Goal: Information Seeking & Learning: Learn about a topic

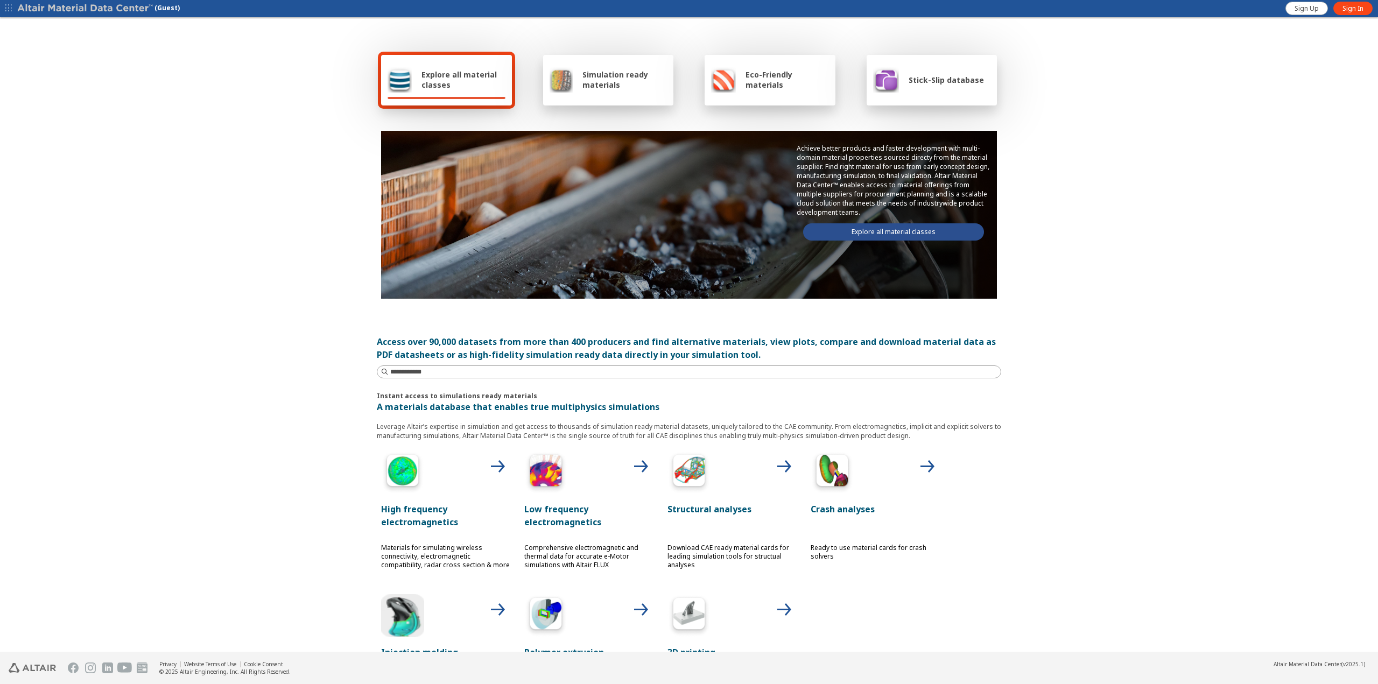
click at [1348, 16] on div "Sign Up Sign In" at bounding box center [1331, 8] width 94 height 17
click at [1356, 5] on span "Sign In" at bounding box center [1353, 8] width 21 height 9
click at [1228, 235] on div "Explore all material classes Simulation ready materials Eco-Friendly materials …" at bounding box center [689, 336] width 1378 height 634
click at [1228, 232] on div "Explore all material classes Simulation ready materials Eco-Friendly materials …" at bounding box center [689, 336] width 1378 height 634
drag, startPoint x: 247, startPoint y: 191, endPoint x: 155, endPoint y: 3, distance: 208.6
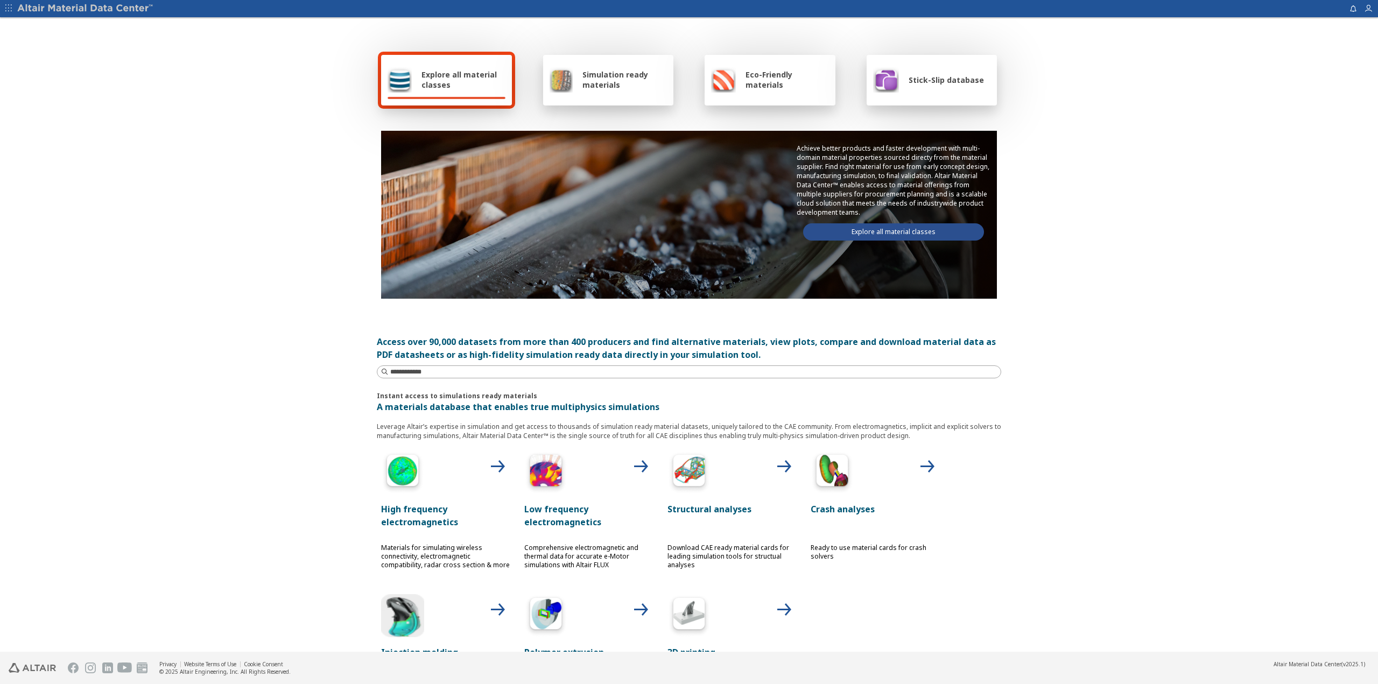
click at [243, 177] on div "Explore all material classes Simulation ready materials Eco-Friendly materials …" at bounding box center [689, 336] width 1378 height 634
click at [11, 8] on icon "button" at bounding box center [8, 8] width 6 height 6
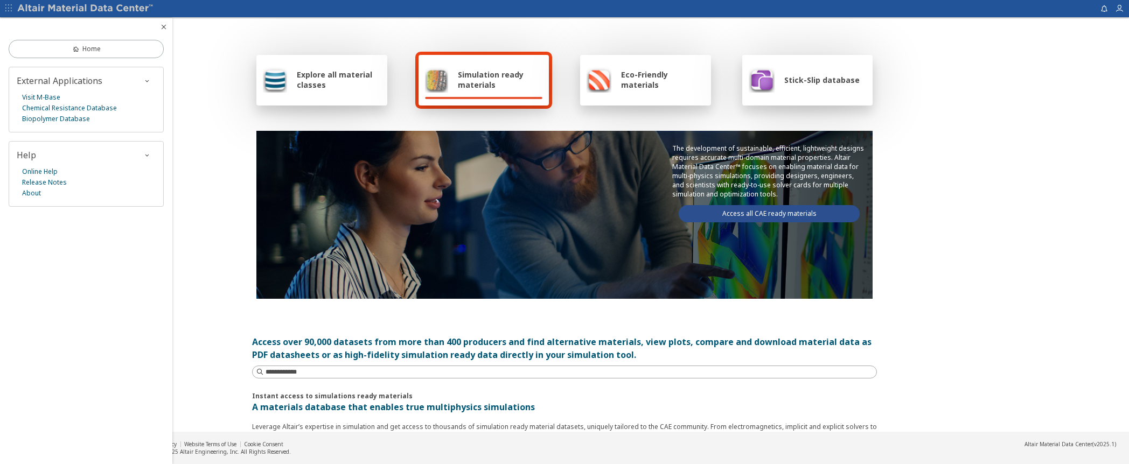
click at [11, 7] on icon "button" at bounding box center [8, 8] width 6 height 6
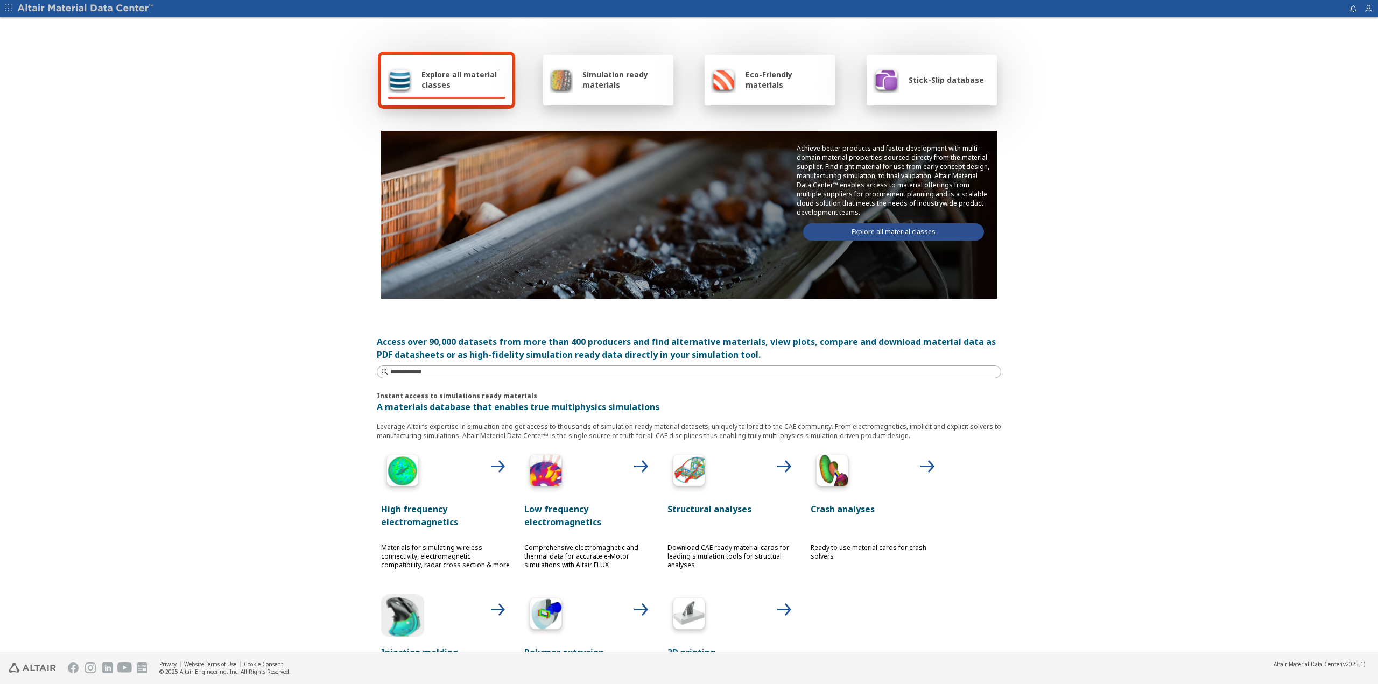
click at [243, 286] on div "Explore all material classes Simulation ready materials Eco-Friendly materials …" at bounding box center [689, 336] width 1378 height 634
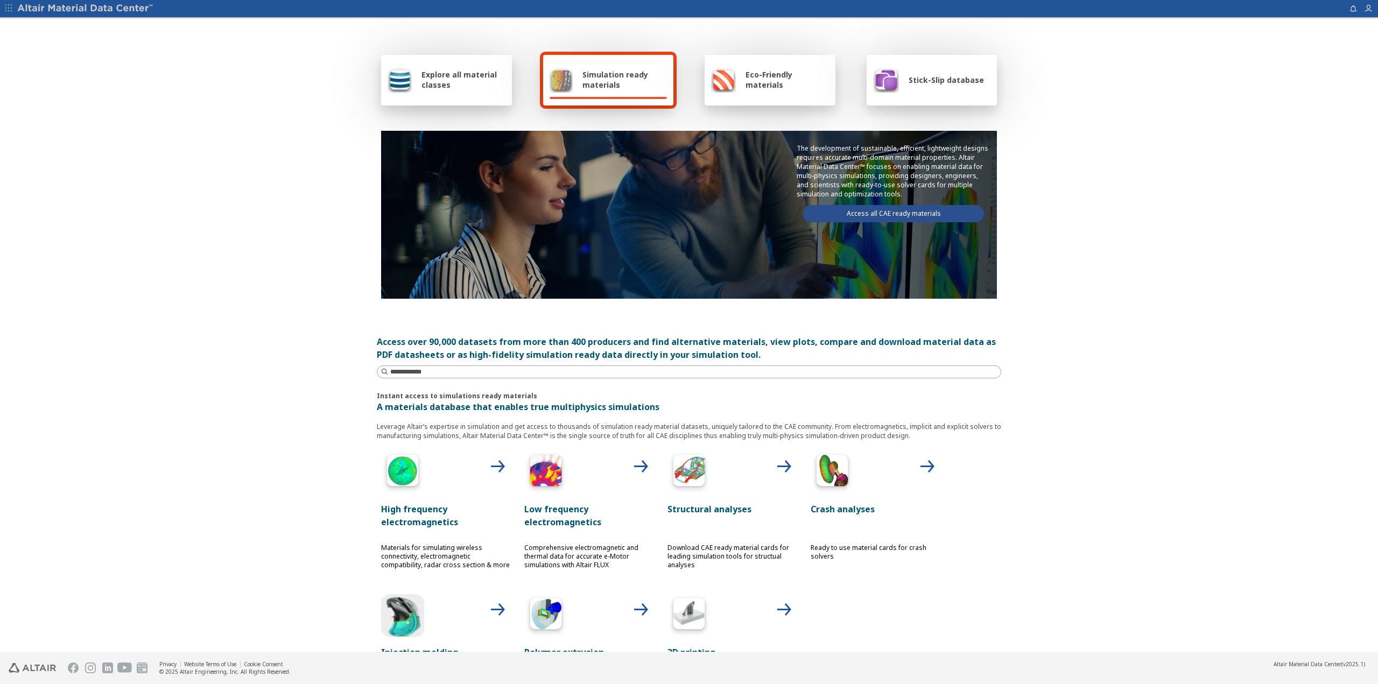
click at [607, 74] on span "Simulation ready materials" at bounding box center [625, 79] width 85 height 20
click at [610, 91] on div "Simulation ready materials" at bounding box center [609, 80] width 118 height 26
click at [1072, 319] on div "Explore all material classes Simulation ready materials Eco-Friendly materials …" at bounding box center [689, 336] width 1378 height 634
click at [905, 211] on link "Access all CAE ready materials" at bounding box center [893, 213] width 181 height 17
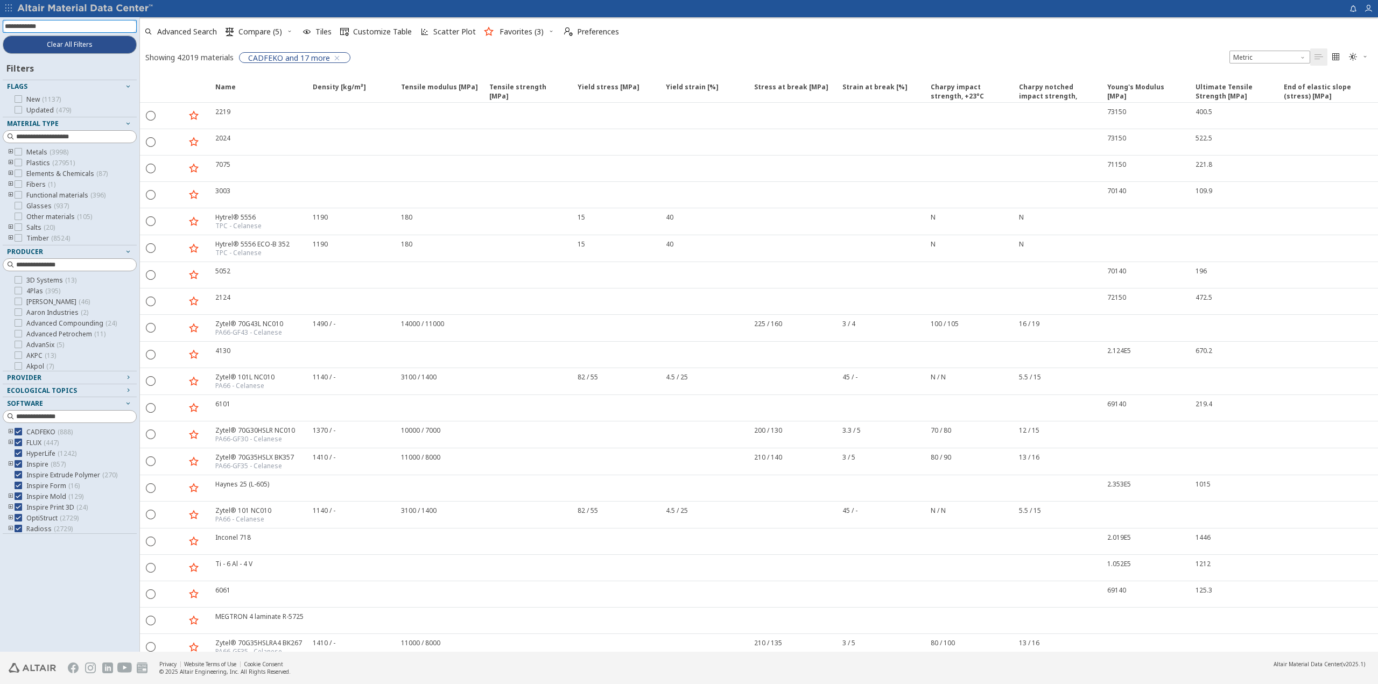
click at [53, 25] on input at bounding box center [71, 26] width 132 height 12
type input "*****"
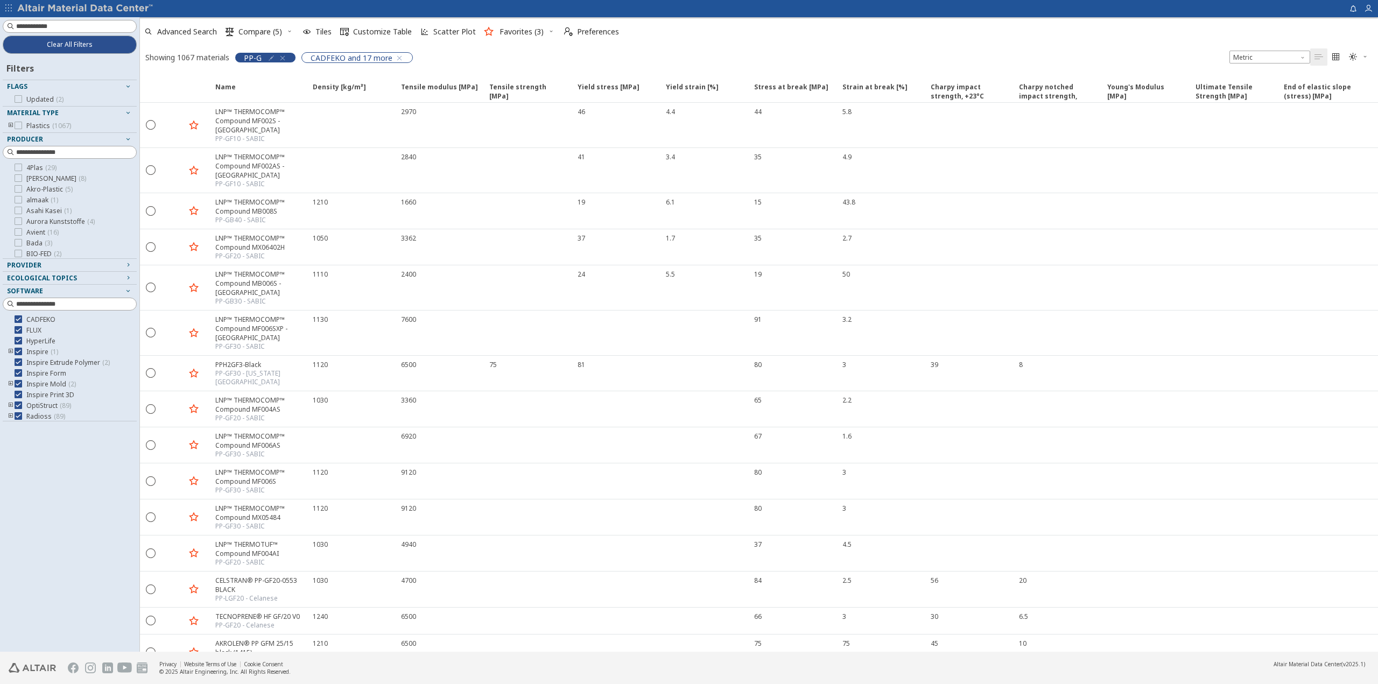
click at [281, 54] on icon "button" at bounding box center [282, 58] width 9 height 9
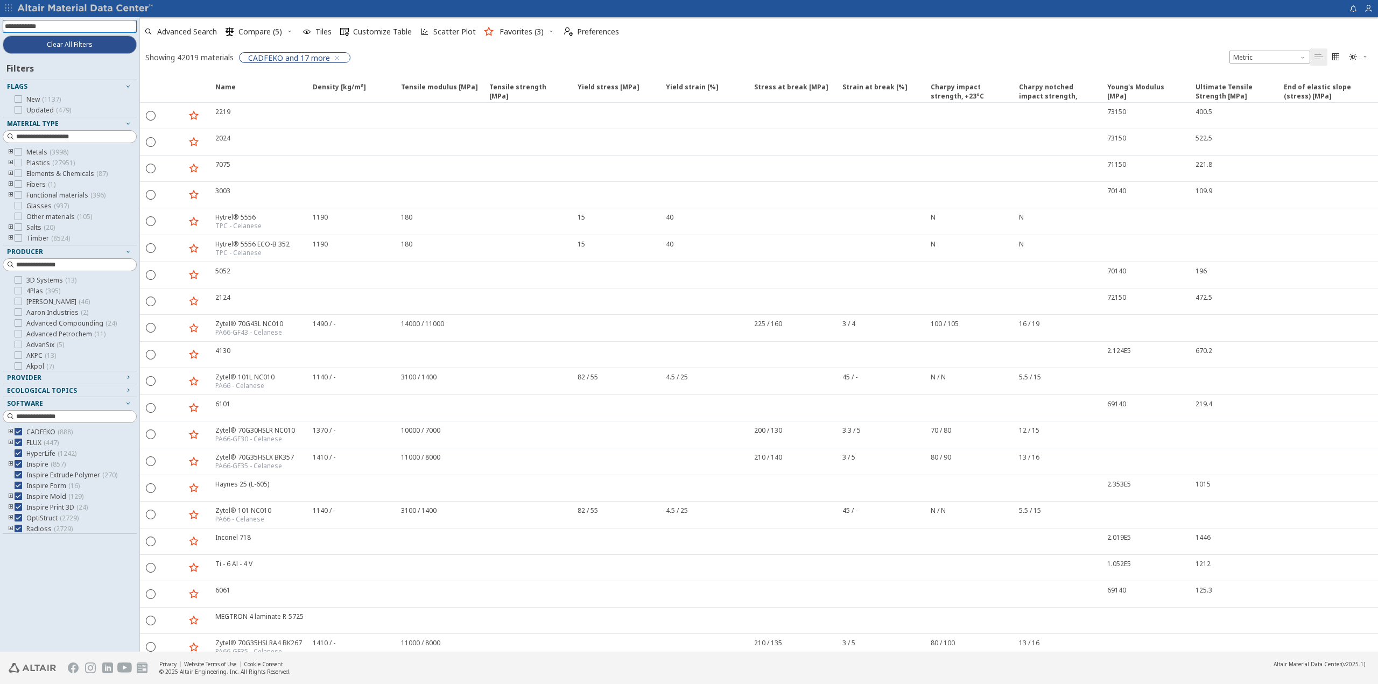
click at [118, 30] on input at bounding box center [71, 26] width 132 height 12
type input "*******"
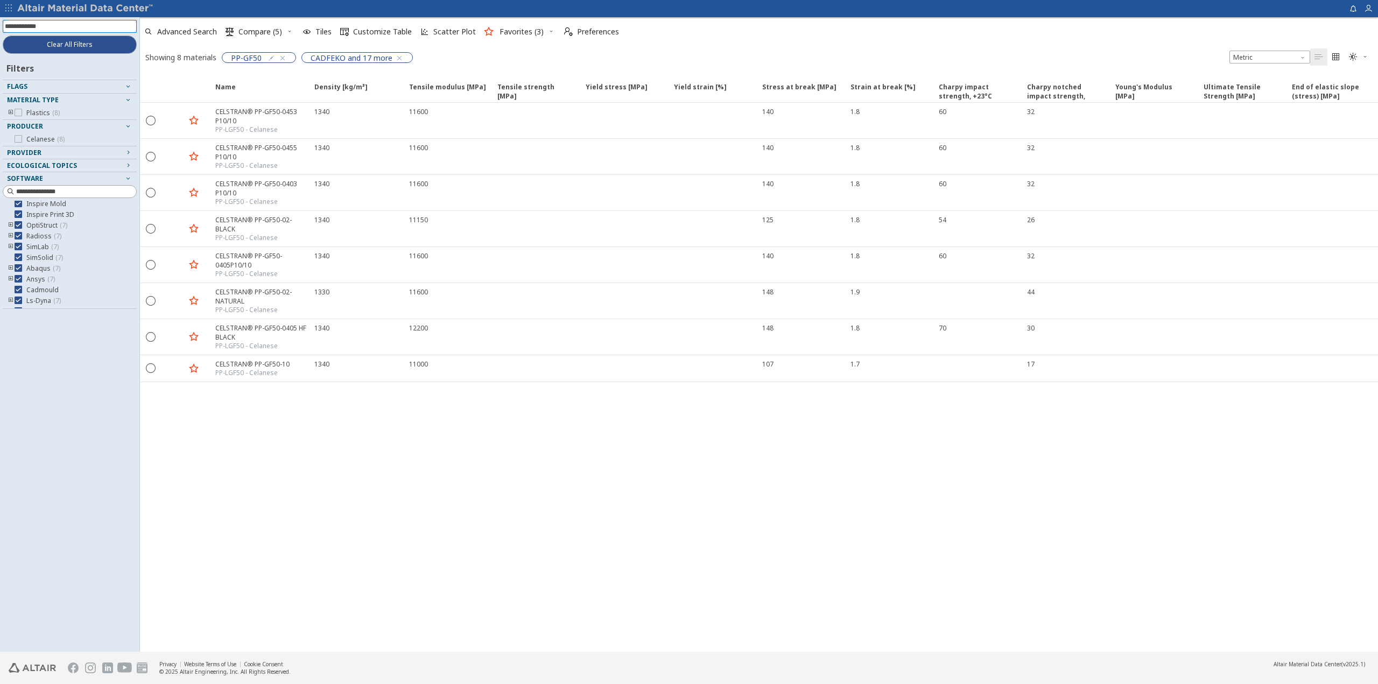
scroll to position [88, 0]
click at [11, 279] on icon "toogle group" at bounding box center [11, 280] width 8 height 9
click at [34, 284] on icon at bounding box center [35, 285] width 8 height 8
click at [507, 464] on div "Name Density [kg/m³] Density [kg/m³] ISO 1183 Tensile modulus [MPa] Tensile mod…" at bounding box center [759, 363] width 1238 height 578
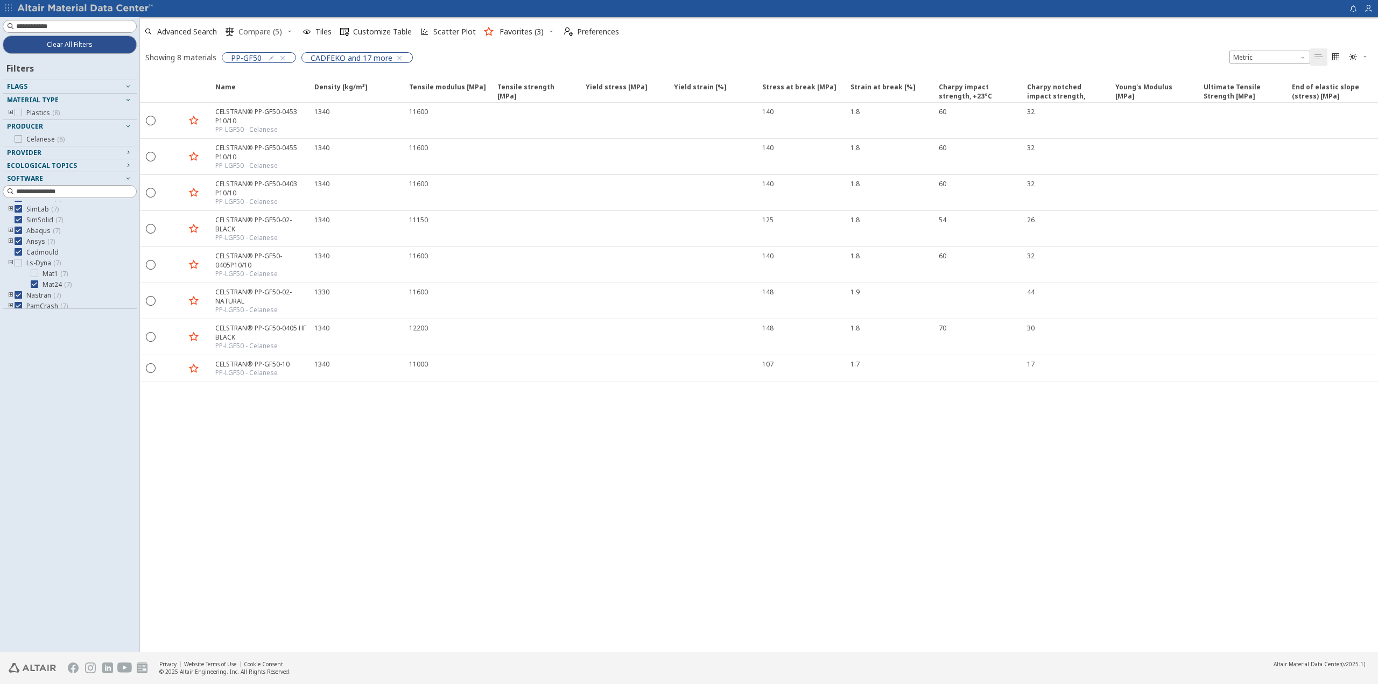
click at [284, 30] on span "Compare (5)" at bounding box center [260, 32] width 48 height 8
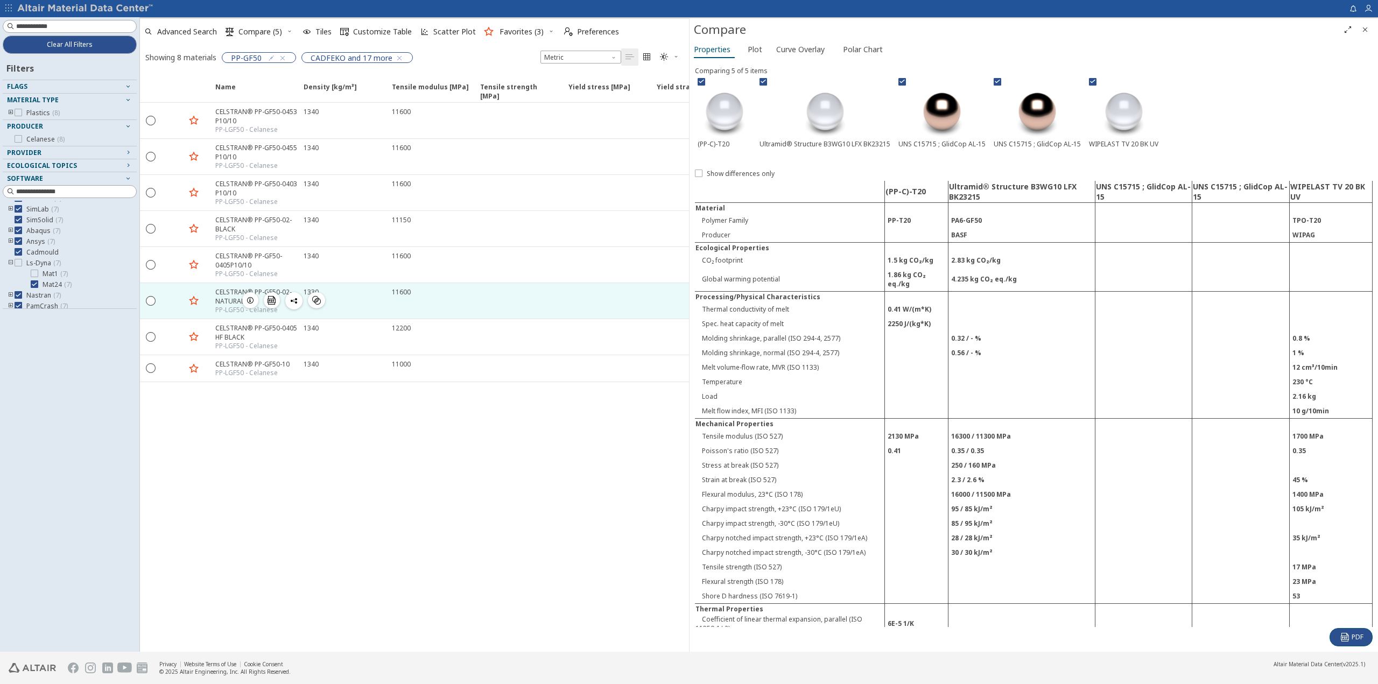
drag, startPoint x: 377, startPoint y: 512, endPoint x: 326, endPoint y: 281, distance: 237.1
click at [377, 464] on div "Name Density [kg/m³] Density [kg/m³] ISO 1183 Tensile modulus [MPa] Tensile mod…" at bounding box center [414, 363] width 549 height 578
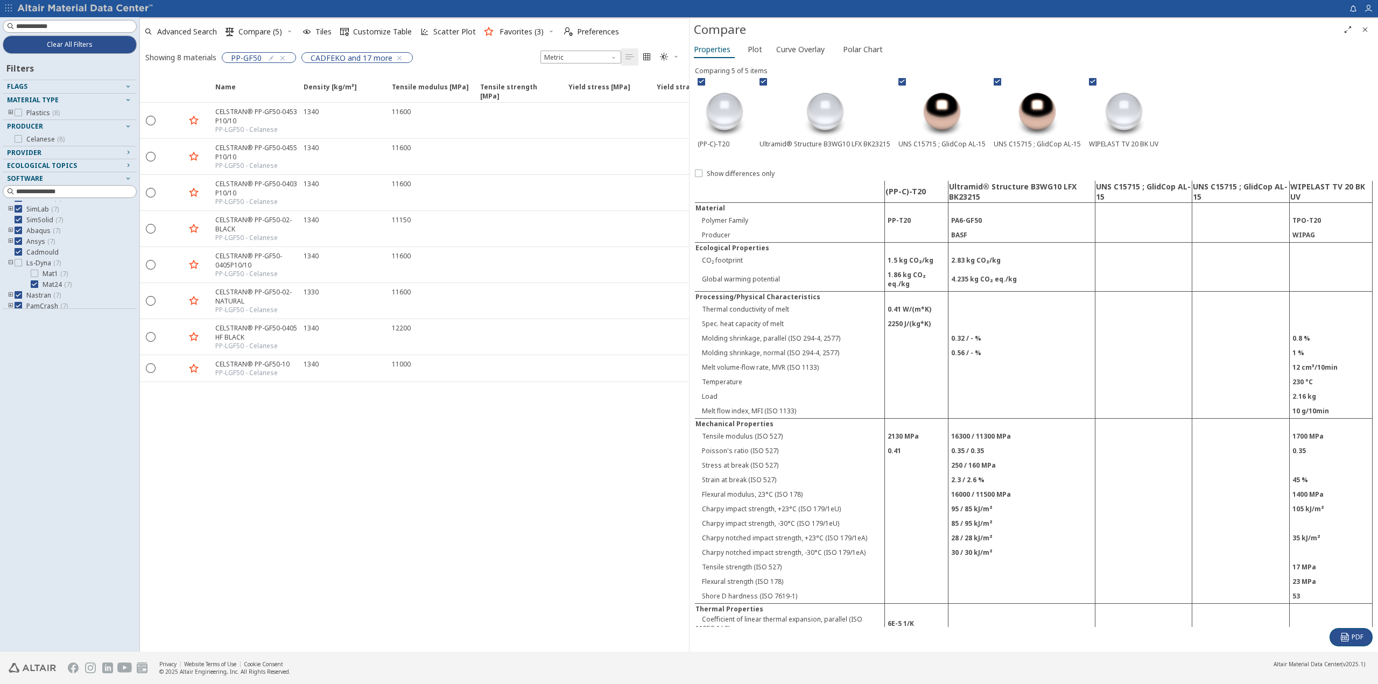
click at [1128, 29] on icon "Close" at bounding box center [1365, 29] width 9 height 9
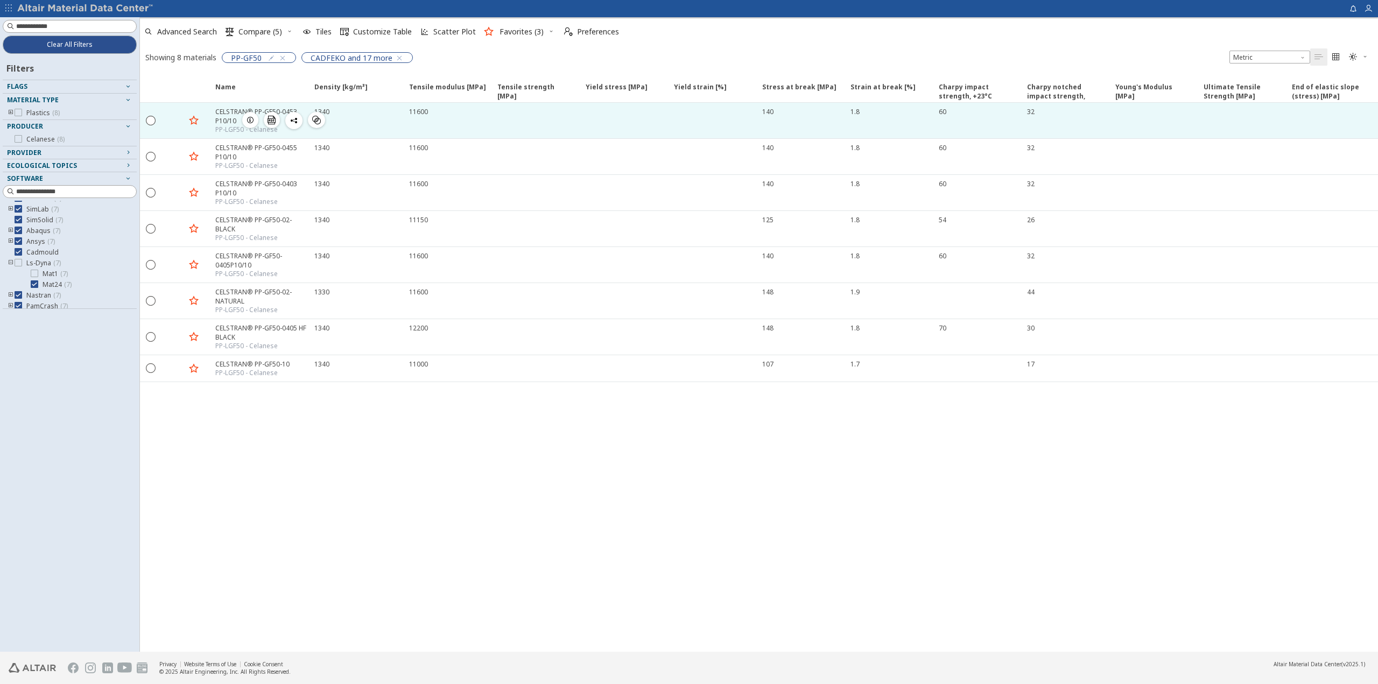
click at [764, 110] on div "140" at bounding box center [767, 111] width 11 height 9
click at [244, 113] on span "button" at bounding box center [250, 120] width 13 height 16
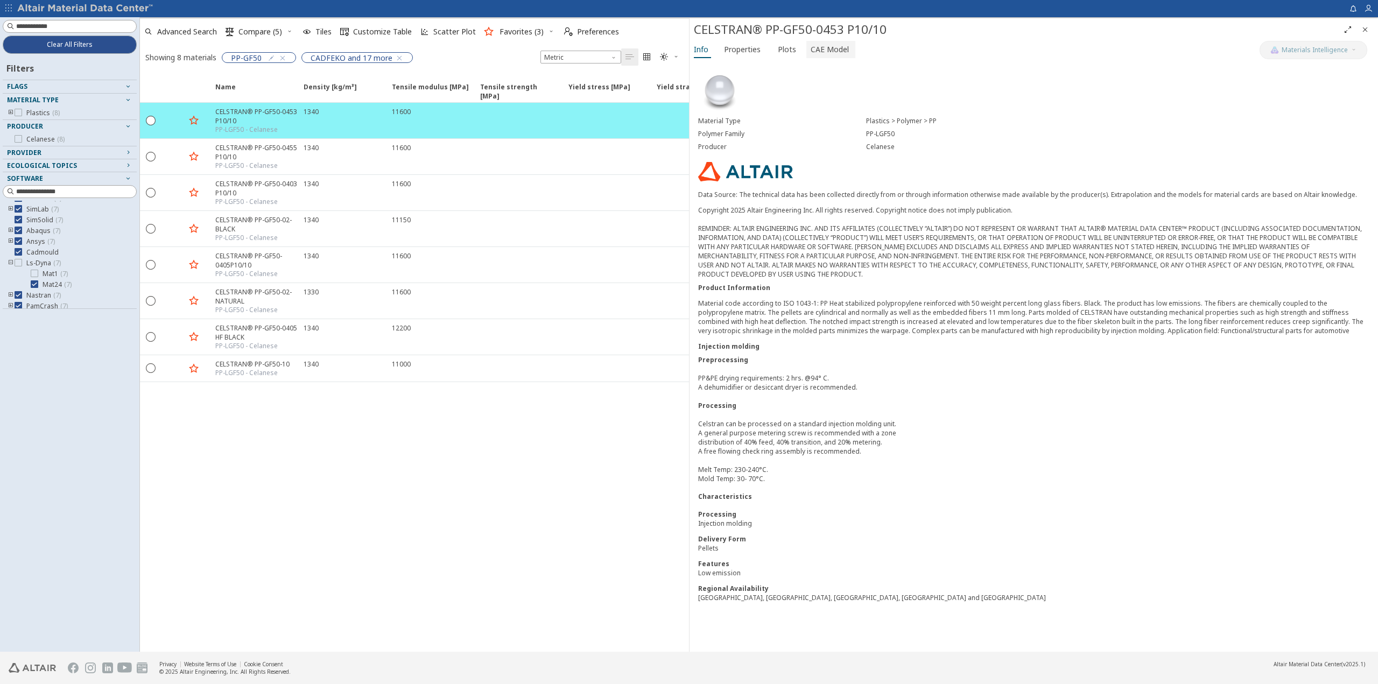
click at [825, 48] on span "CAE Model" at bounding box center [830, 49] width 38 height 17
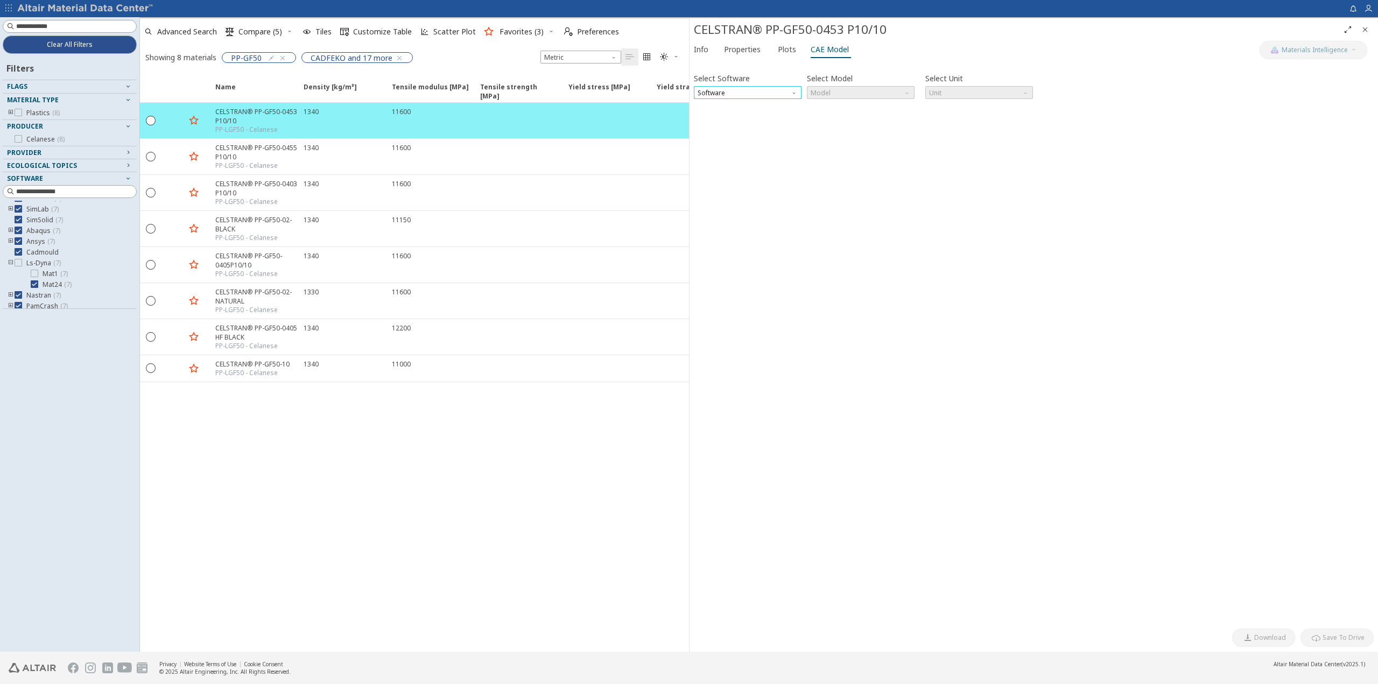
click at [765, 94] on span "Software" at bounding box center [748, 92] width 108 height 13
click at [716, 184] on span "Ls-Dyna" at bounding box center [711, 183] width 25 height 9
click at [996, 89] on span "N mm s Mg" at bounding box center [980, 92] width 108 height 13
click at [965, 129] on span "N mm ms g" at bounding box center [979, 132] width 99 height 8
click at [1004, 429] on div "Select Software Ls-Dyna Select Model Model Select Unit N mm ms g Invalid data. …" at bounding box center [1034, 344] width 680 height 558
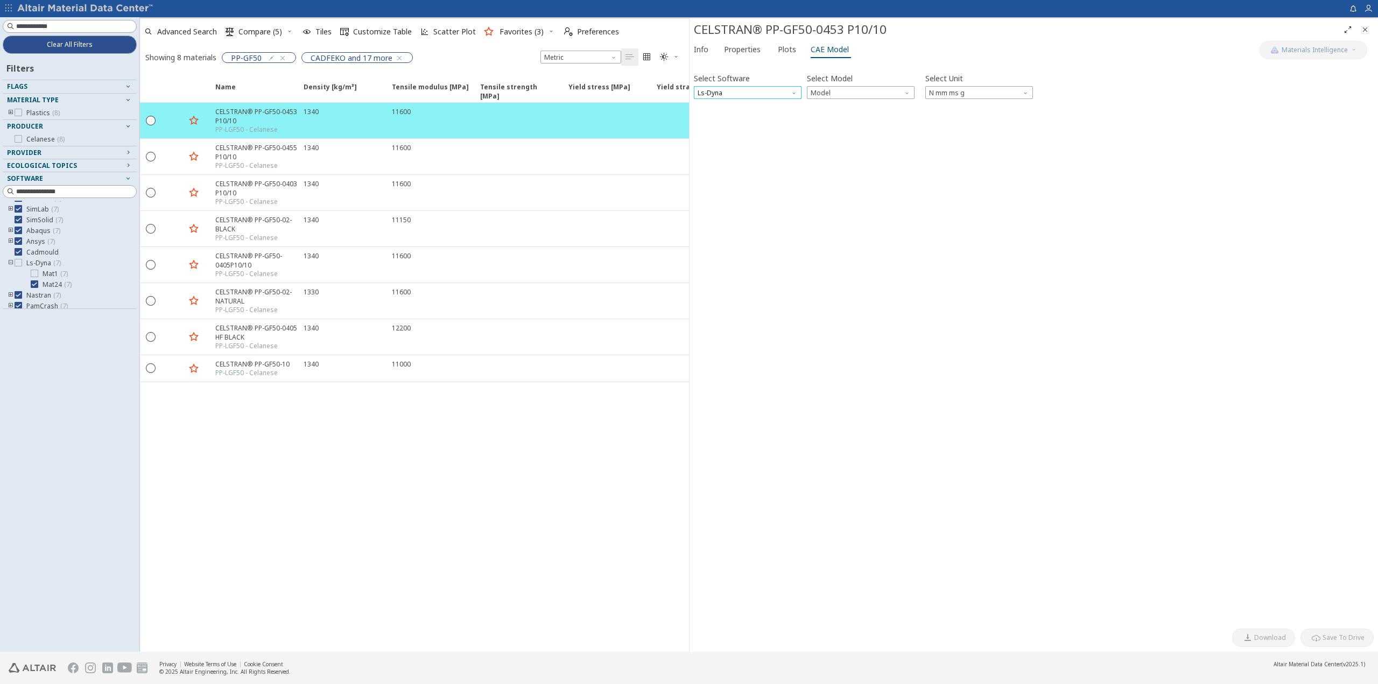
click at [776, 91] on span "Ls-Dyna" at bounding box center [748, 92] width 108 height 13
click at [710, 118] on span "Radioss" at bounding box center [711, 118] width 25 height 9
click at [882, 320] on div "Select Software Radioss Select Model Model Select Unit N mm ms g Invalid data. …" at bounding box center [1034, 344] width 680 height 558
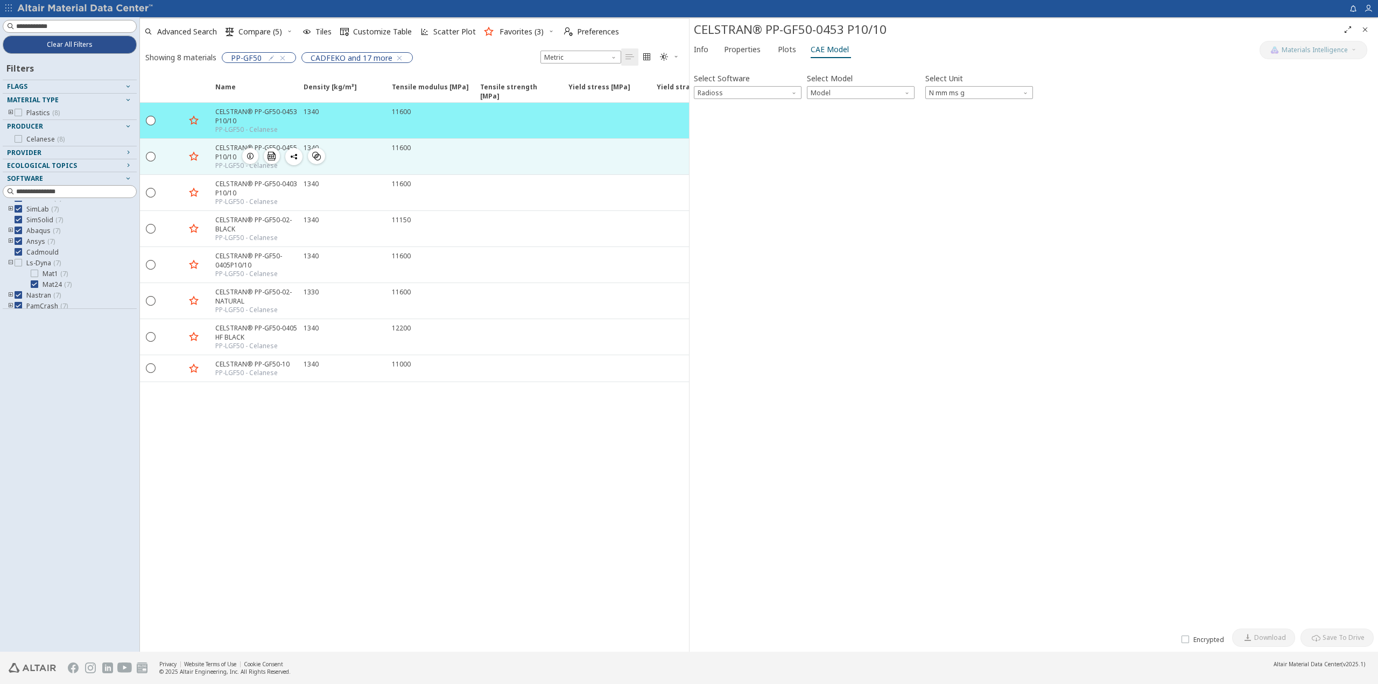
click at [214, 148] on div "CELSTRAN® PP-GF50-0455 P10/10 PP-LGF50 - Celanese  " at bounding box center [253, 157] width 88 height 36
click at [227, 158] on div "CELSTRAN® PP-GF50-0455 P10/10" at bounding box center [256, 152] width 82 height 18
click at [226, 158] on div "CELSTRAN® PP-GF50-0455 P10/10" at bounding box center [256, 152] width 82 height 18
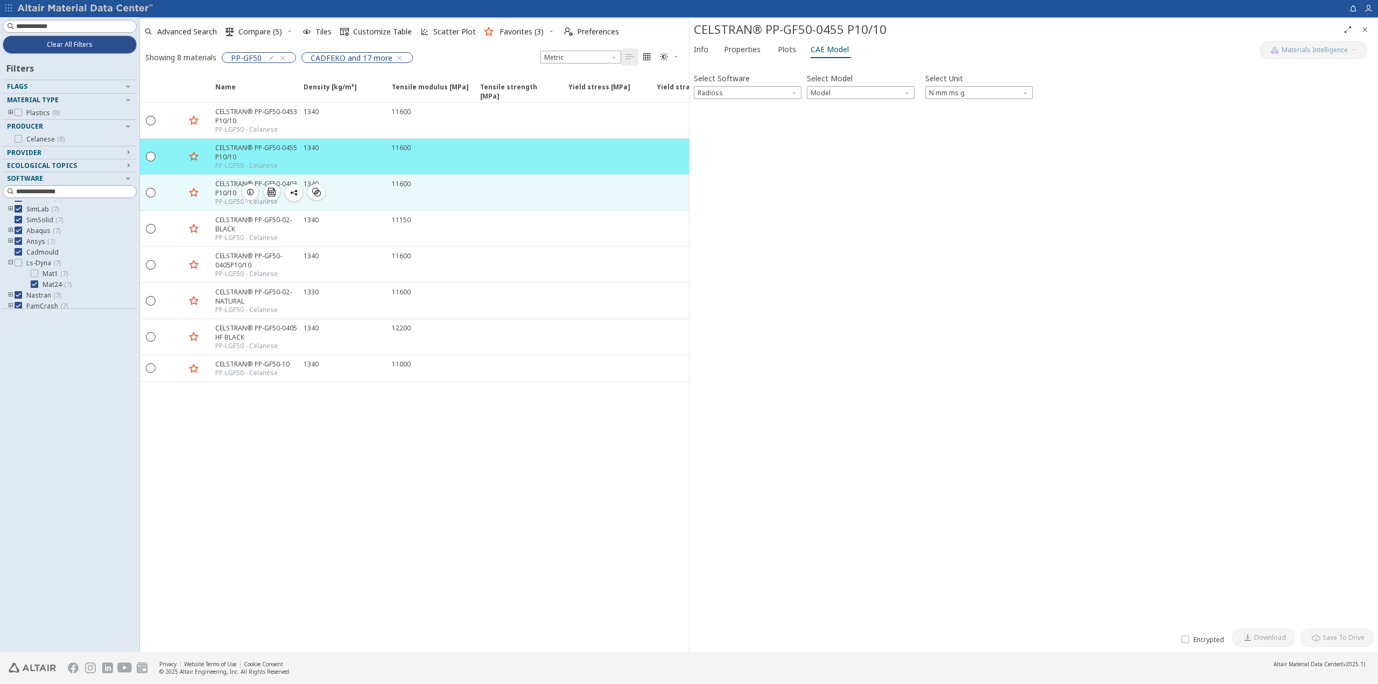
click at [230, 192] on div "CELSTRAN® PP-GF50-0403 P10/10" at bounding box center [256, 188] width 82 height 18
click at [208, 184] on div at bounding box center [197, 192] width 24 height 27
click at [228, 191] on div "CELSTRAN® PP-GF50-0403 P10/10" at bounding box center [256, 188] width 82 height 18
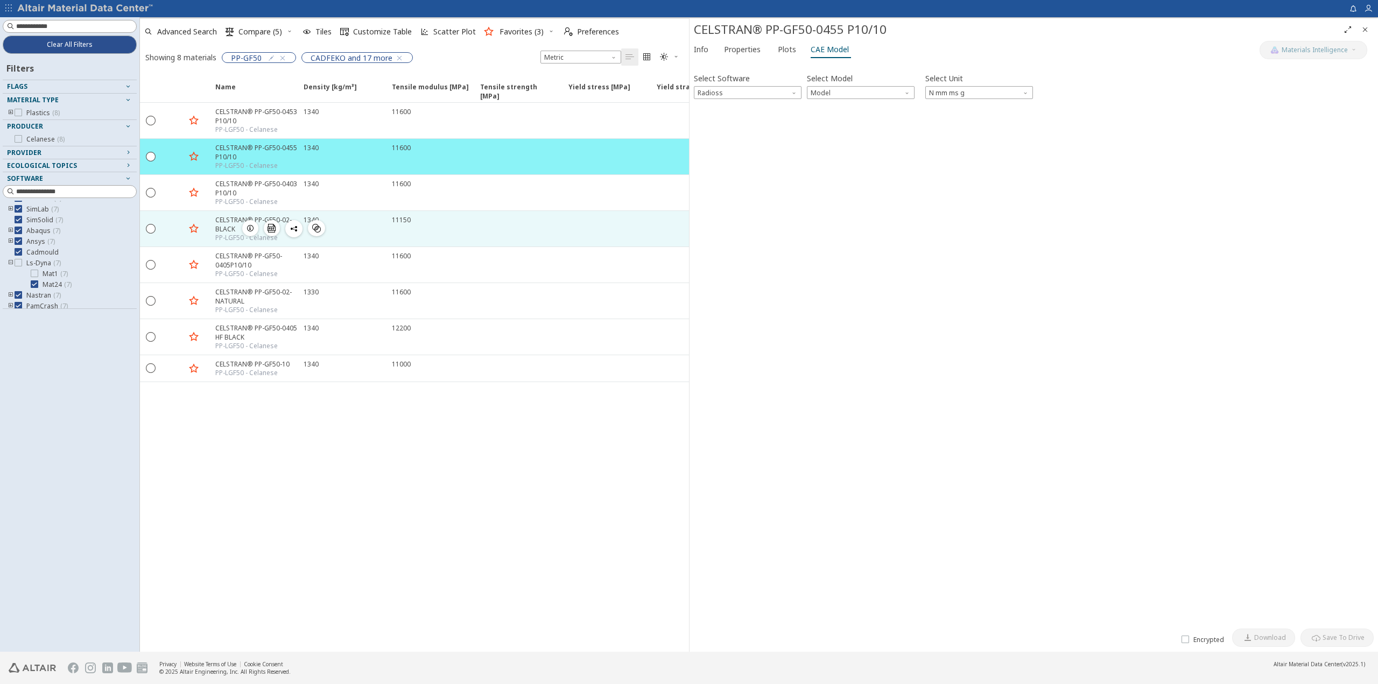
click at [227, 234] on div "PP-LGF50 - Celanese" at bounding box center [256, 238] width 82 height 9
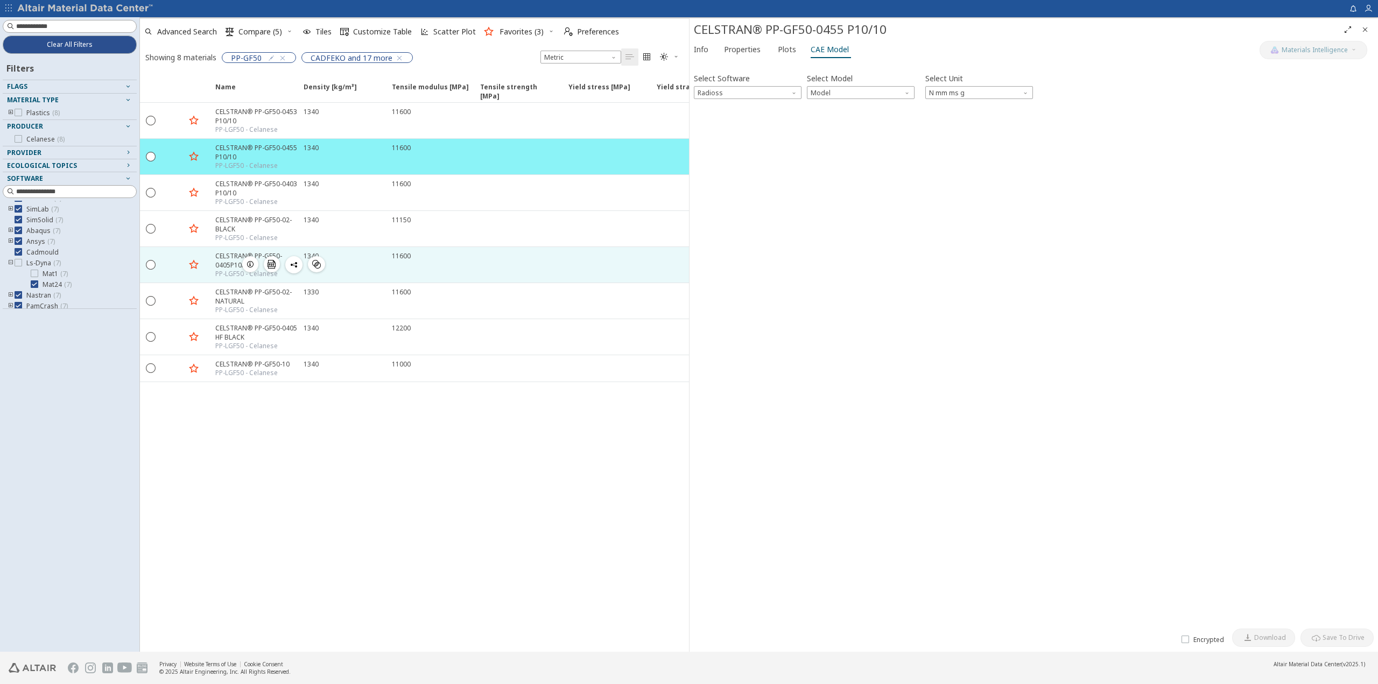
click at [245, 256] on span "button" at bounding box center [250, 264] width 13 height 16
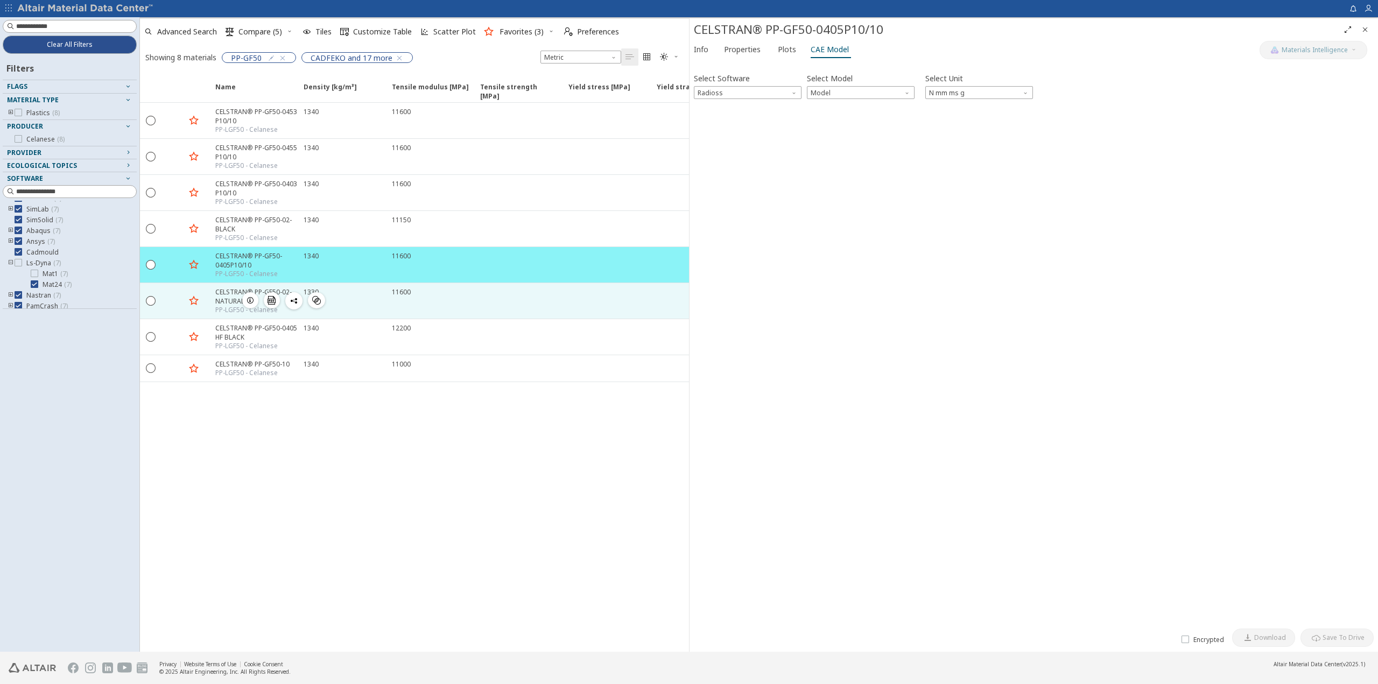
click at [241, 293] on div "CELSTRAN® PP-GF50-02- NATURAL" at bounding box center [256, 297] width 82 height 18
click at [218, 291] on div "CELSTRAN® PP-GF50-02- NATURAL" at bounding box center [256, 297] width 82 height 18
click at [218, 292] on div "CELSTRAN® PP-GF50-02- NATURAL" at bounding box center [256, 297] width 82 height 18
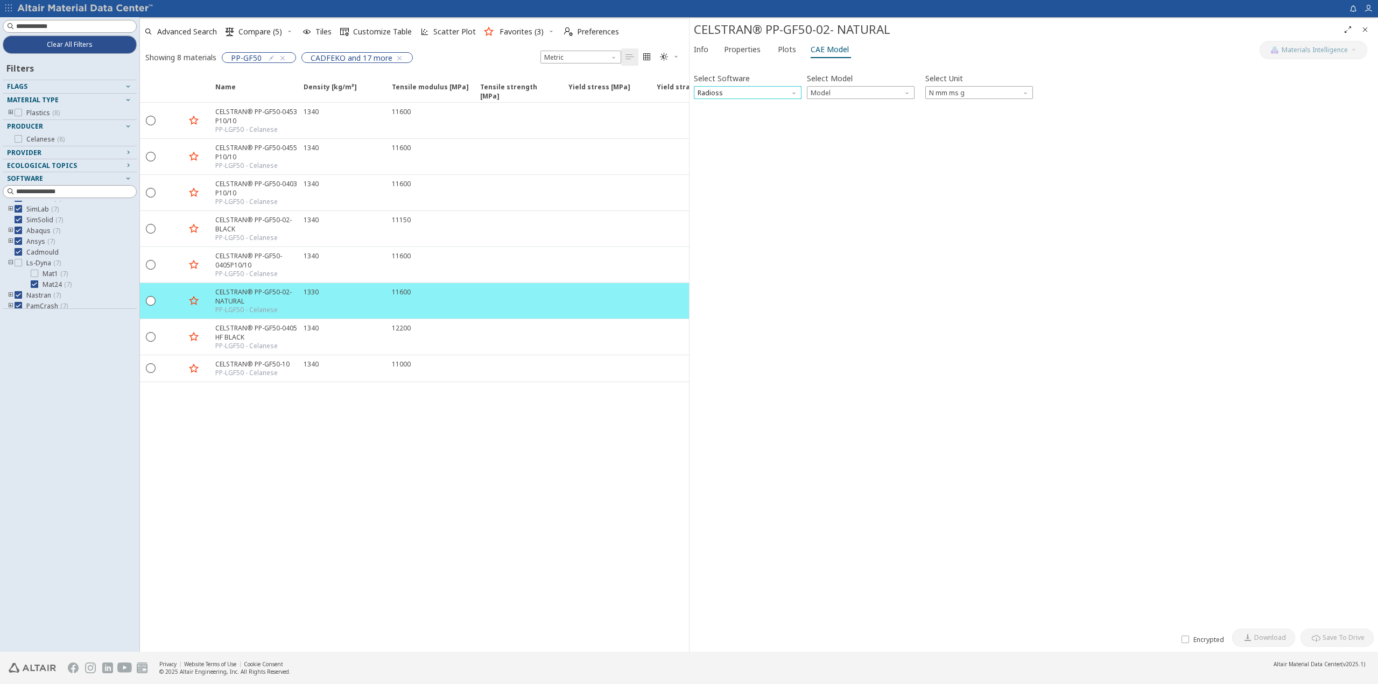
click at [751, 88] on span "Radioss" at bounding box center [748, 92] width 108 height 13
click at [712, 183] on span "Ls-Dyna" at bounding box center [711, 183] width 25 height 9
click at [604, 464] on div "Name Density [kg/m³] Density [kg/m³] ISO 1183 Tensile modulus [MPa] Tensile mod…" at bounding box center [414, 363] width 549 height 578
click at [425, 464] on div "Name Density [kg/m³] Density [kg/m³] ISO 1183 Tensile modulus [MPa] Tensile mod…" at bounding box center [414, 363] width 549 height 578
click at [506, 464] on div "Name Density [kg/m³] Density [kg/m³] ISO 1183 Tensile modulus [MPa] Tensile mod…" at bounding box center [414, 363] width 549 height 578
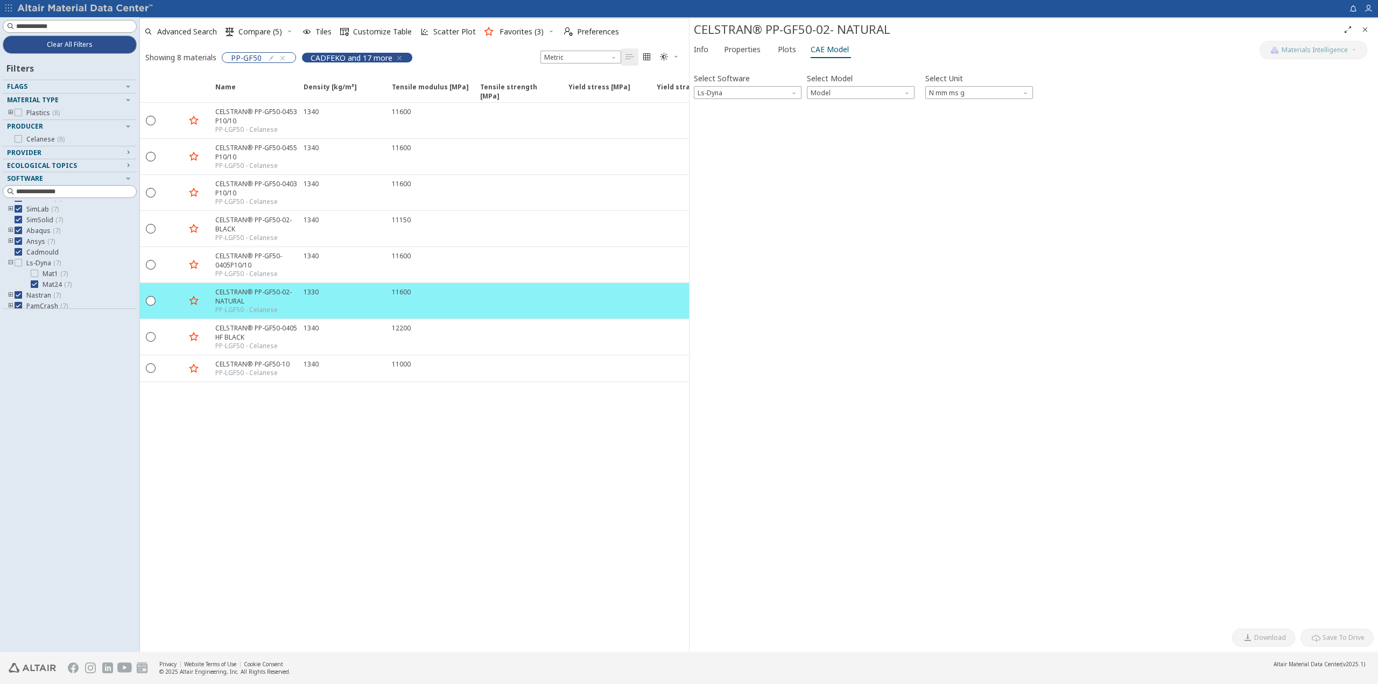
click at [402, 56] on div "CADFEKO and 17 more" at bounding box center [357, 57] width 111 height 11
click at [398, 57] on icon "button" at bounding box center [399, 58] width 9 height 9
click at [71, 191] on input at bounding box center [76, 191] width 120 height 11
type input "*******"
drag, startPoint x: 19, startPoint y: 208, endPoint x: 20, endPoint y: 221, distance: 13.5
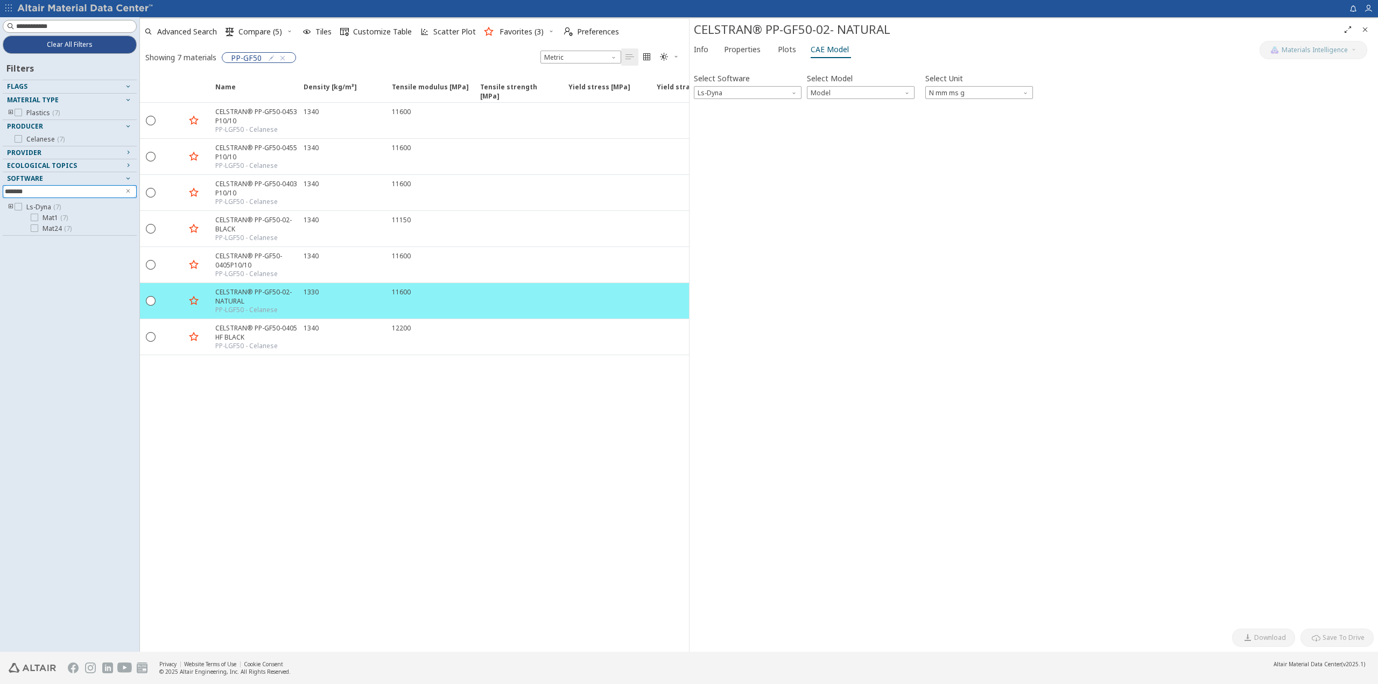
click at [19, 208] on icon at bounding box center [19, 207] width 8 height 8
click at [836, 94] on span "Model" at bounding box center [861, 92] width 108 height 13
click at [829, 117] on span "Mat24" at bounding box center [821, 118] width 19 height 9
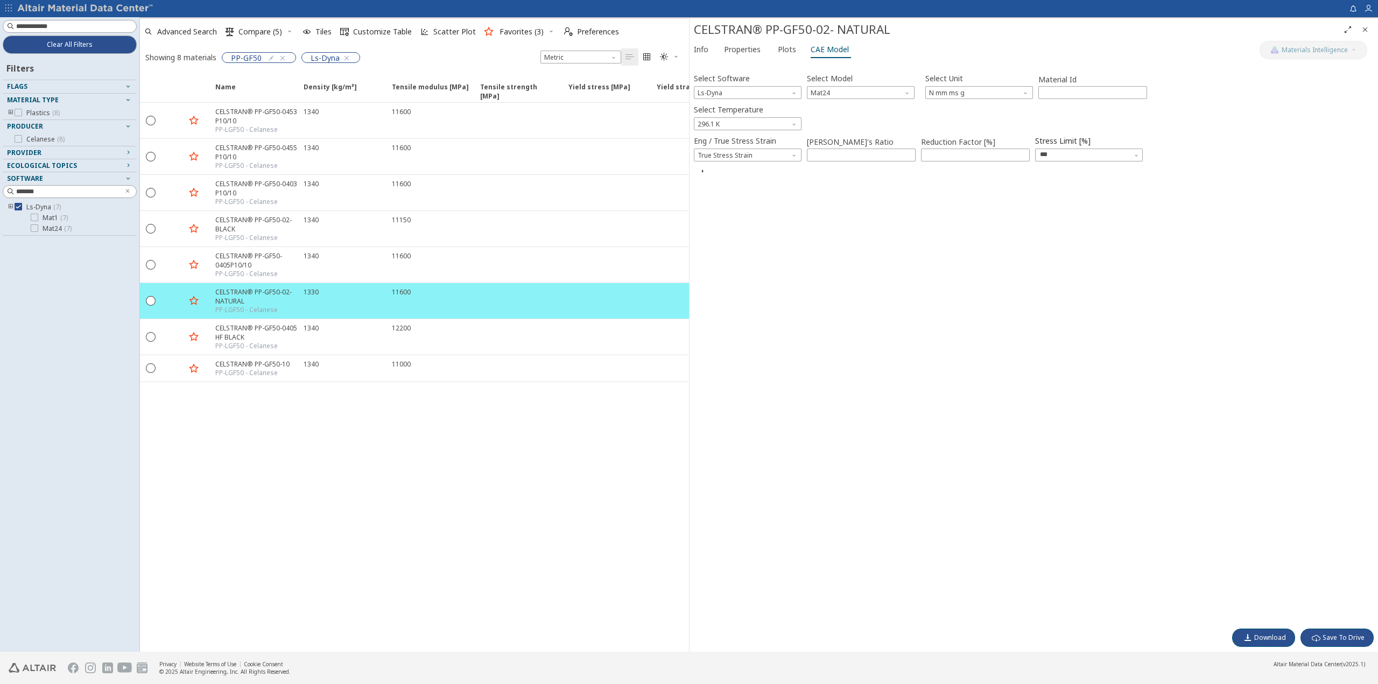
click at [1036, 423] on div "Select Software Ls-Dyna Select Model Mat24 Select Unit N mm ms g Material Id **…" at bounding box center [1034, 344] width 680 height 558
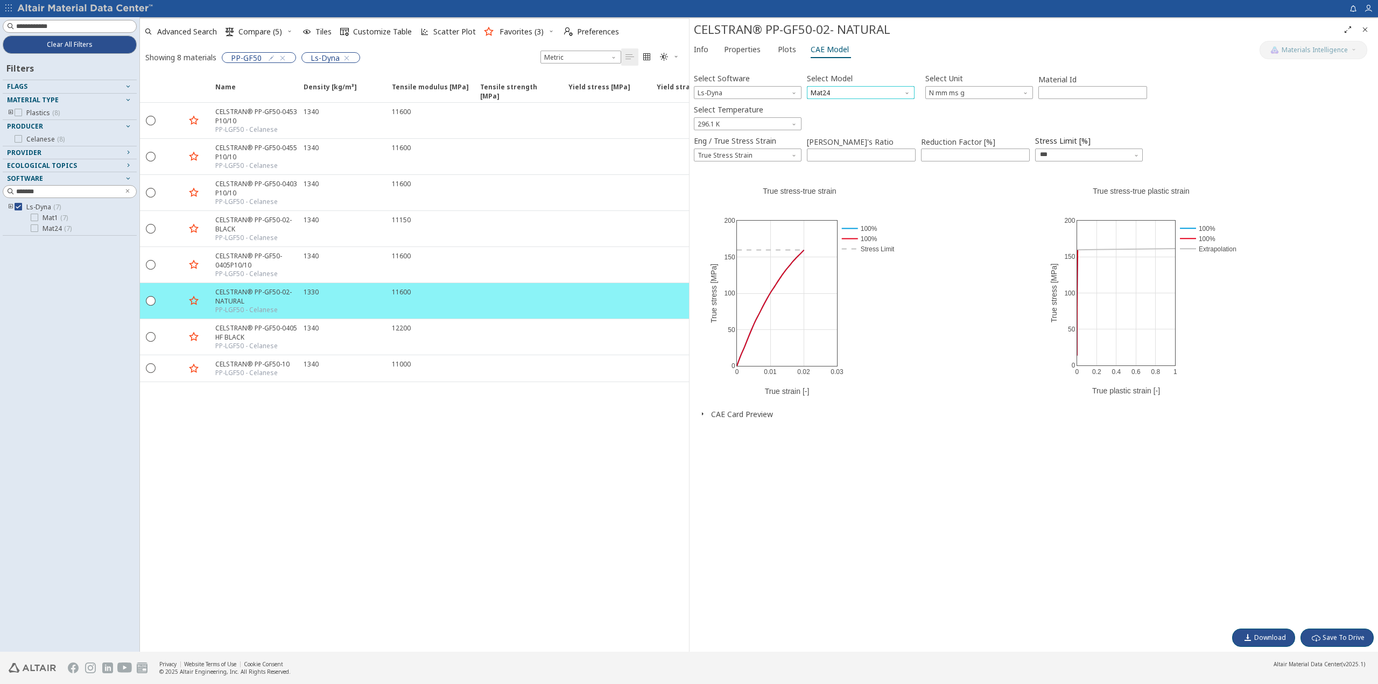
click at [874, 94] on span "Mat24" at bounding box center [861, 92] width 108 height 13
click at [870, 102] on span "Mat1" at bounding box center [860, 106] width 99 height 8
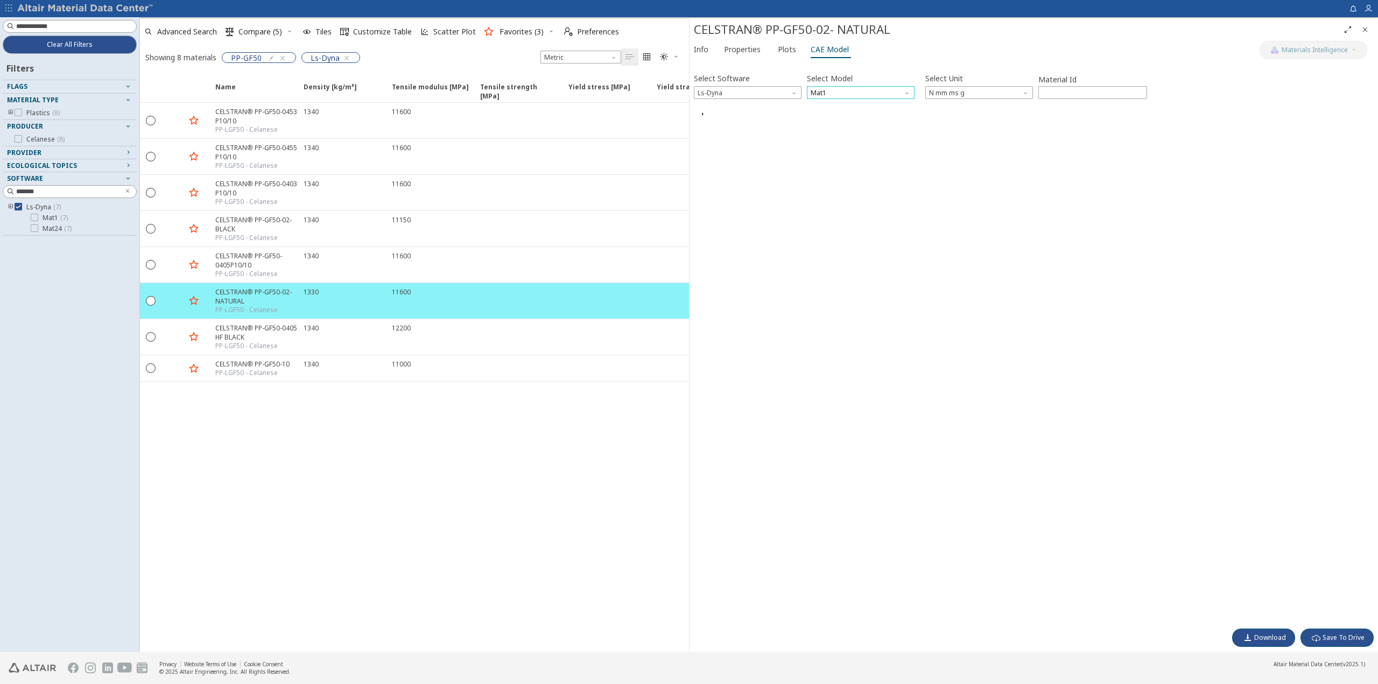
click at [872, 90] on span "Mat1" at bounding box center [861, 92] width 108 height 13
click at [821, 120] on span "Mat24" at bounding box center [821, 118] width 19 height 9
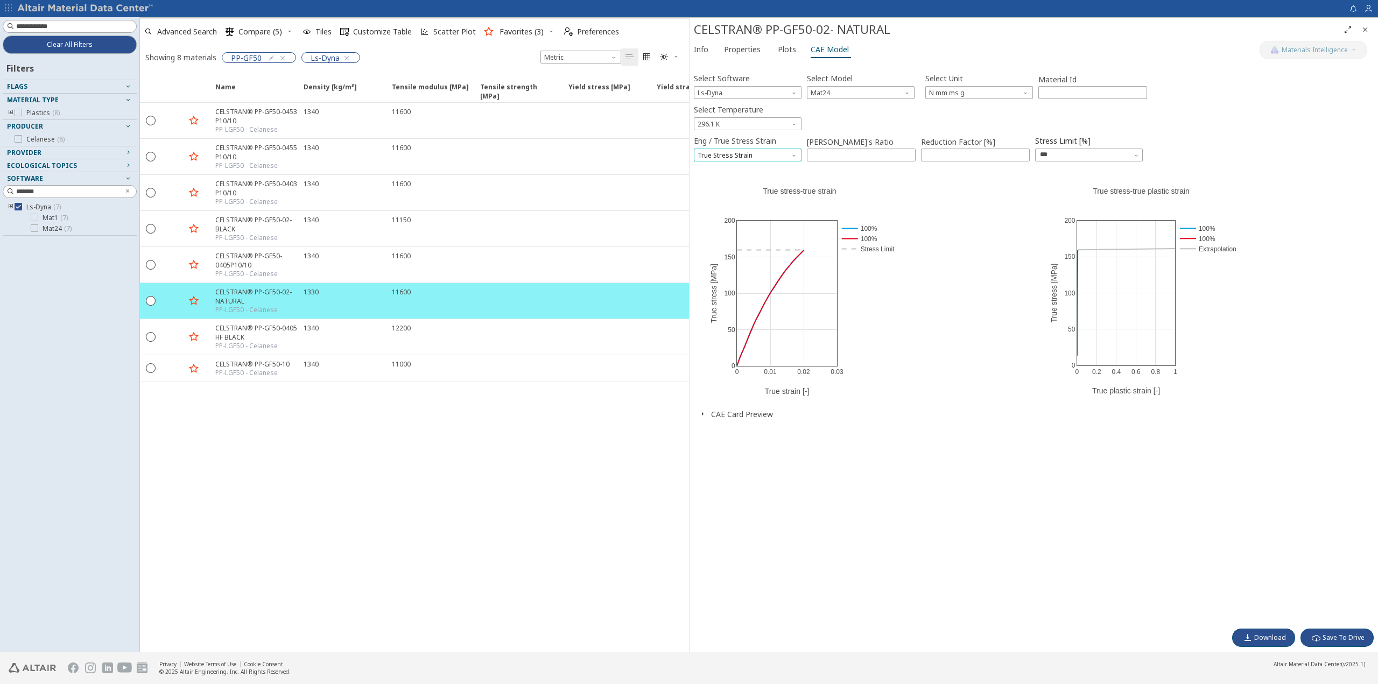
click at [756, 153] on span "True Stress Strain" at bounding box center [748, 155] width 108 height 13
click at [774, 170] on span "Engineer Stress Strain" at bounding box center [747, 168] width 99 height 8
click at [772, 157] on span "Engineer Stress Strain" at bounding box center [748, 155] width 108 height 13
click at [736, 183] on span "True Stress Strain" at bounding box center [726, 181] width 55 height 9
click at [294, 464] on div "Name Density [kg/m³] Density [kg/m³] ISO 1183 Tensile modulus [MPa] Tensile mod…" at bounding box center [414, 363] width 549 height 578
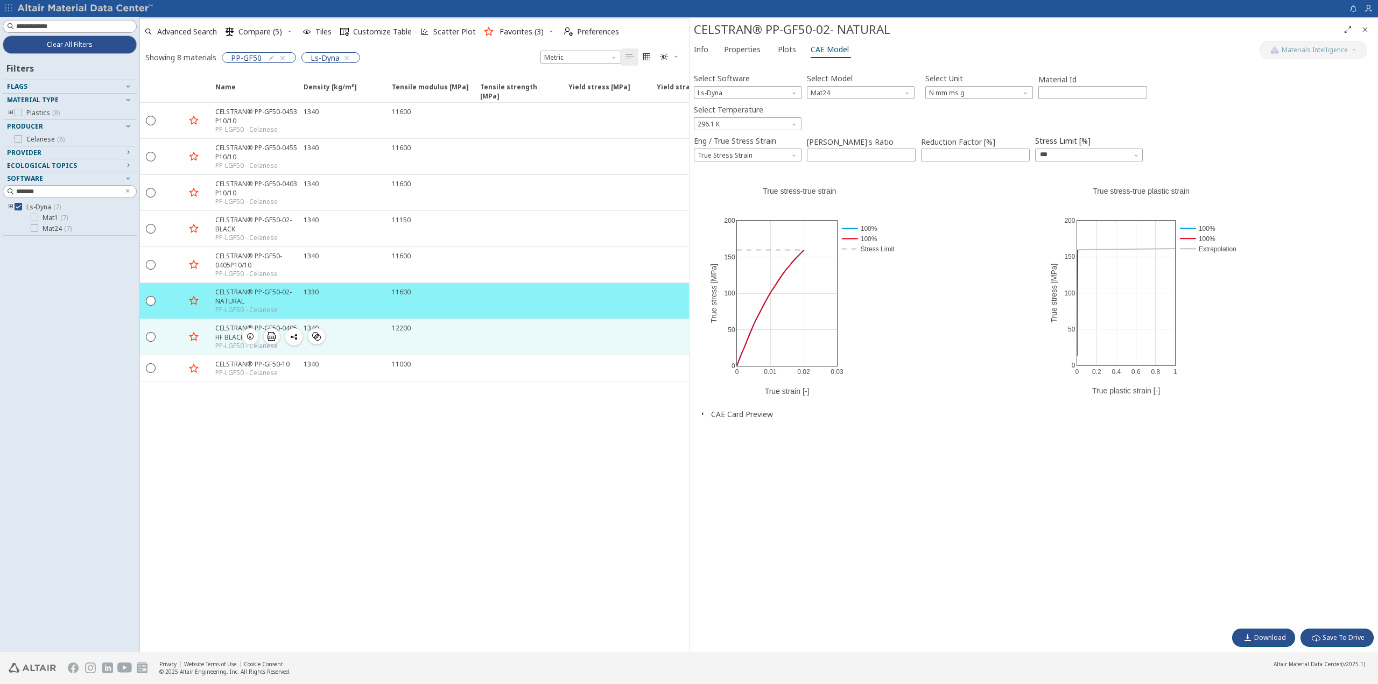
click at [207, 334] on div at bounding box center [197, 337] width 24 height 27
click at [216, 342] on div "PP-LGF50 - Celanese" at bounding box center [256, 346] width 82 height 9
click at [230, 329] on div "CELSTRAN® PP-GF50-0405 HF BLACK" at bounding box center [256, 333] width 82 height 18
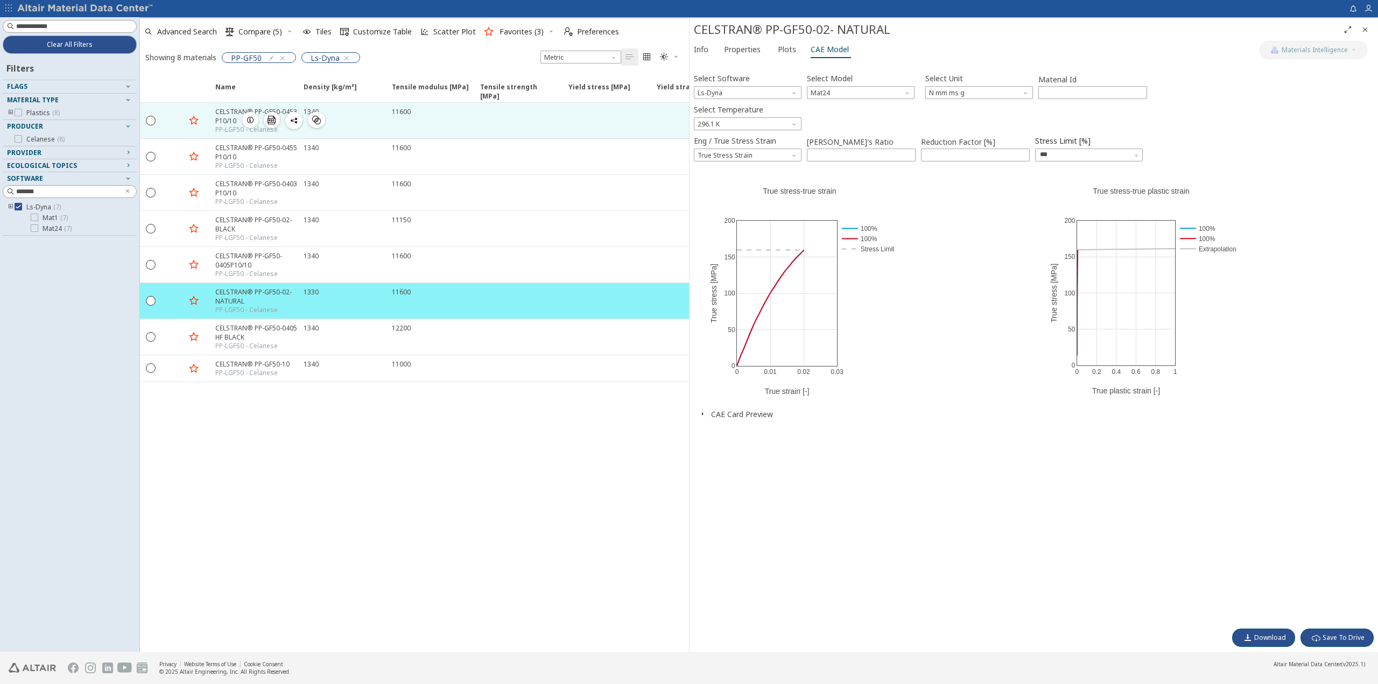
click at [239, 119] on div "CELSTRAN® PP-GF50-0453 P10/10" at bounding box center [256, 116] width 82 height 18
click at [226, 125] on div "PP-LGF50 - Celanese" at bounding box center [256, 129] width 82 height 9
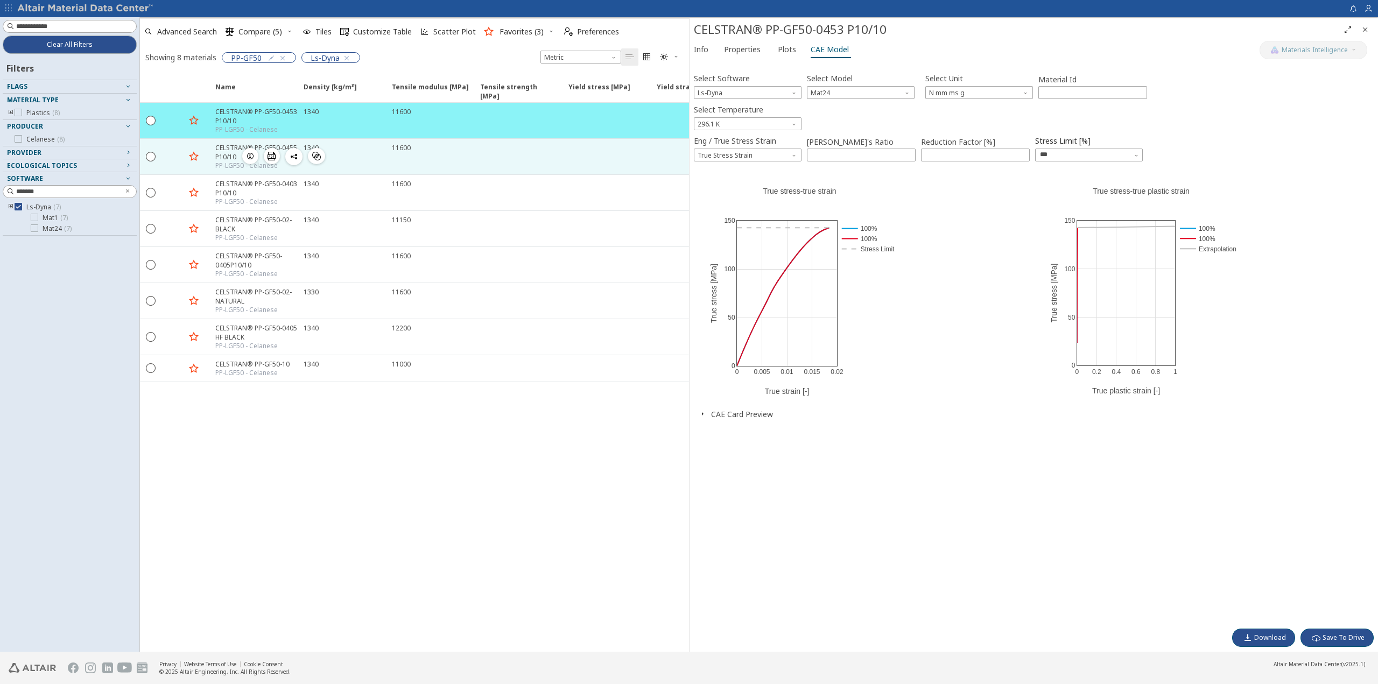
click at [201, 144] on div at bounding box center [197, 156] width 24 height 27
click at [238, 165] on div "PP-LGF50 - Celanese" at bounding box center [256, 166] width 82 height 9
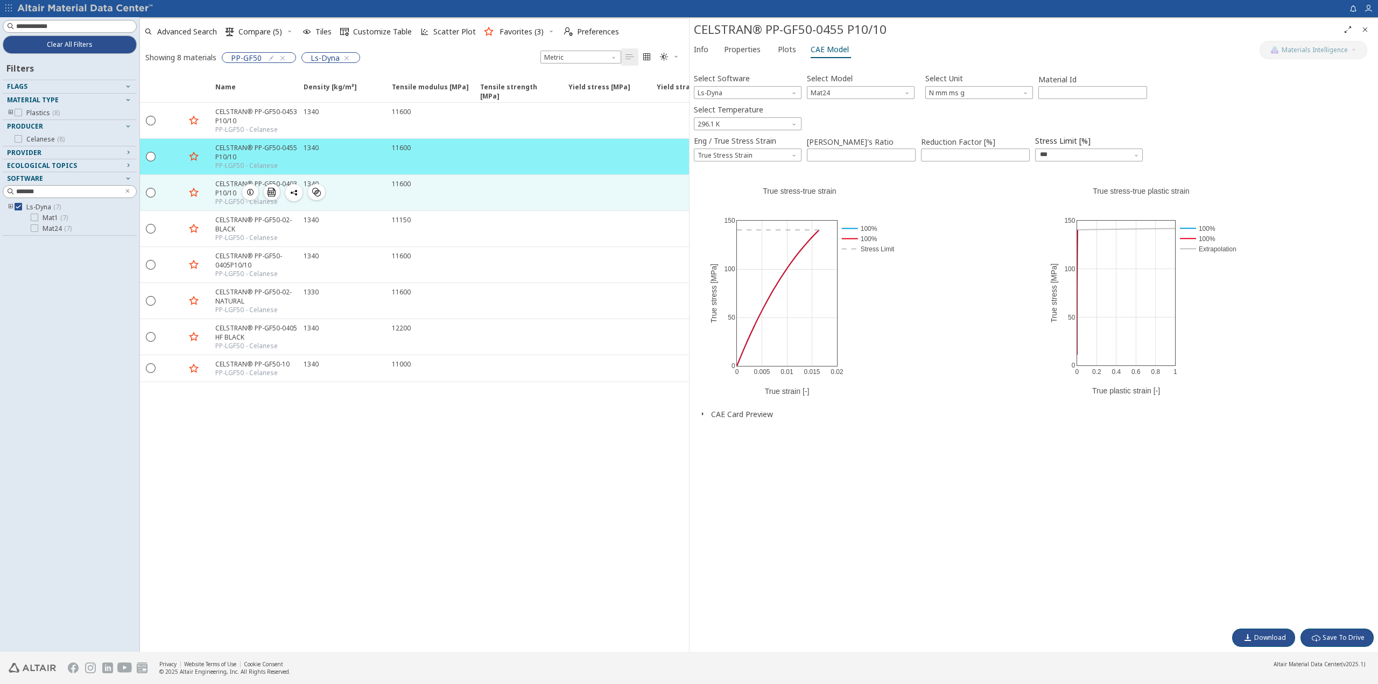
click at [241, 185] on div "CELSTRAN® PP-GF50-0403 P10/10" at bounding box center [256, 188] width 82 height 18
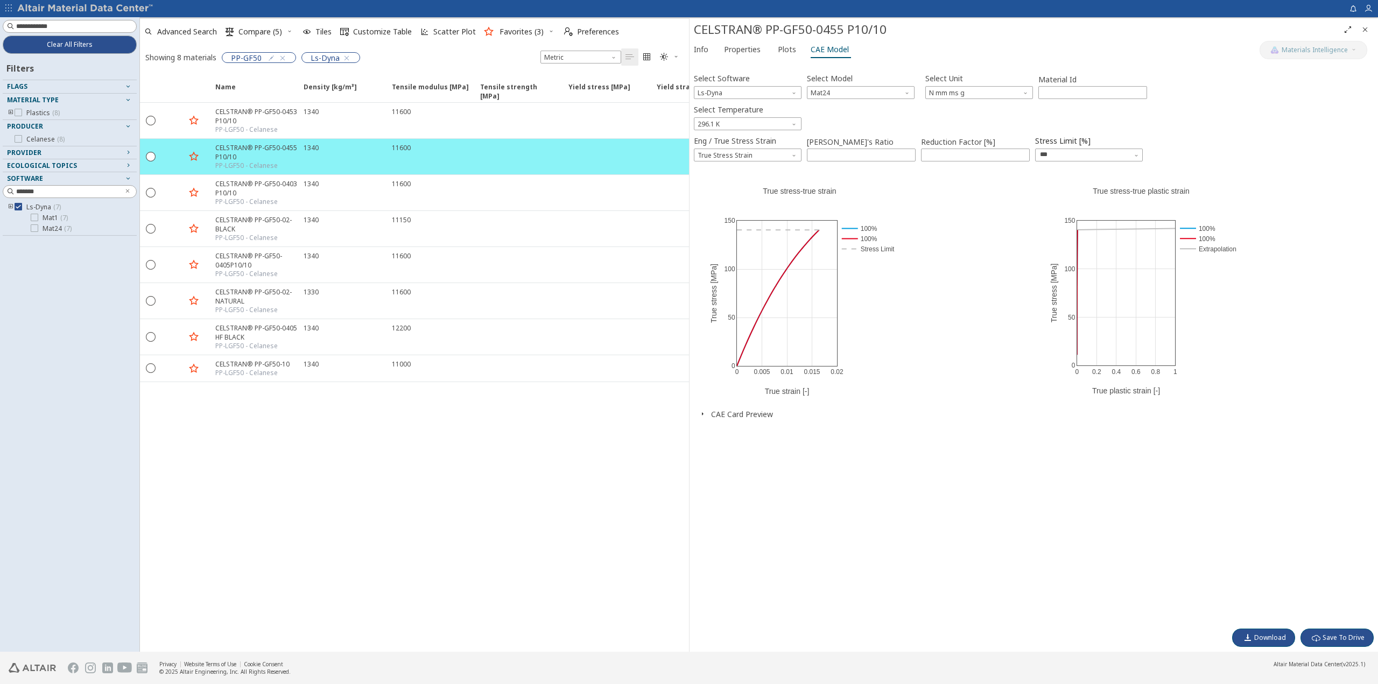
click at [370, 464] on div "Name Density [kg/m³] Density [kg/m³] ISO 1183 Tensile modulus [MPa] Tensile mod…" at bounding box center [414, 363] width 549 height 578
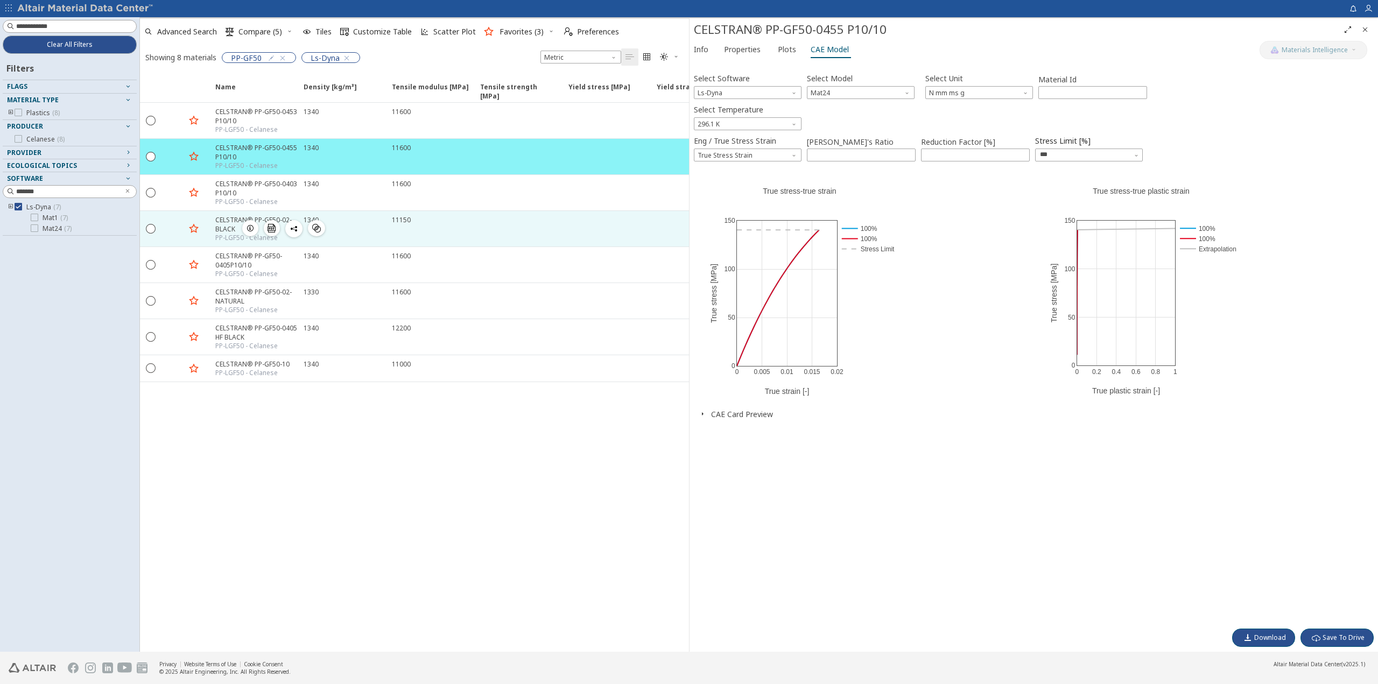
click at [231, 220] on div "CELSTRAN® PP-GF50-02-BLACK" at bounding box center [256, 224] width 82 height 18
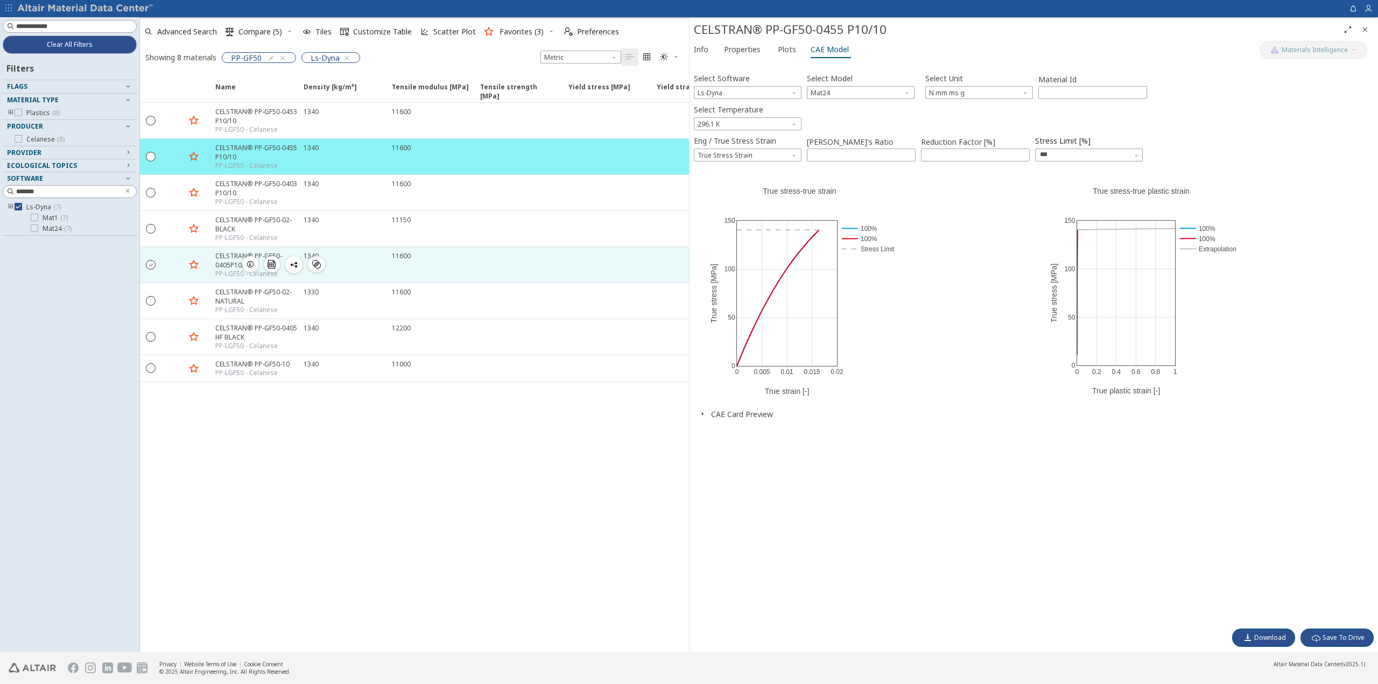
click at [149, 260] on icon "" at bounding box center [151, 265] width 10 height 10
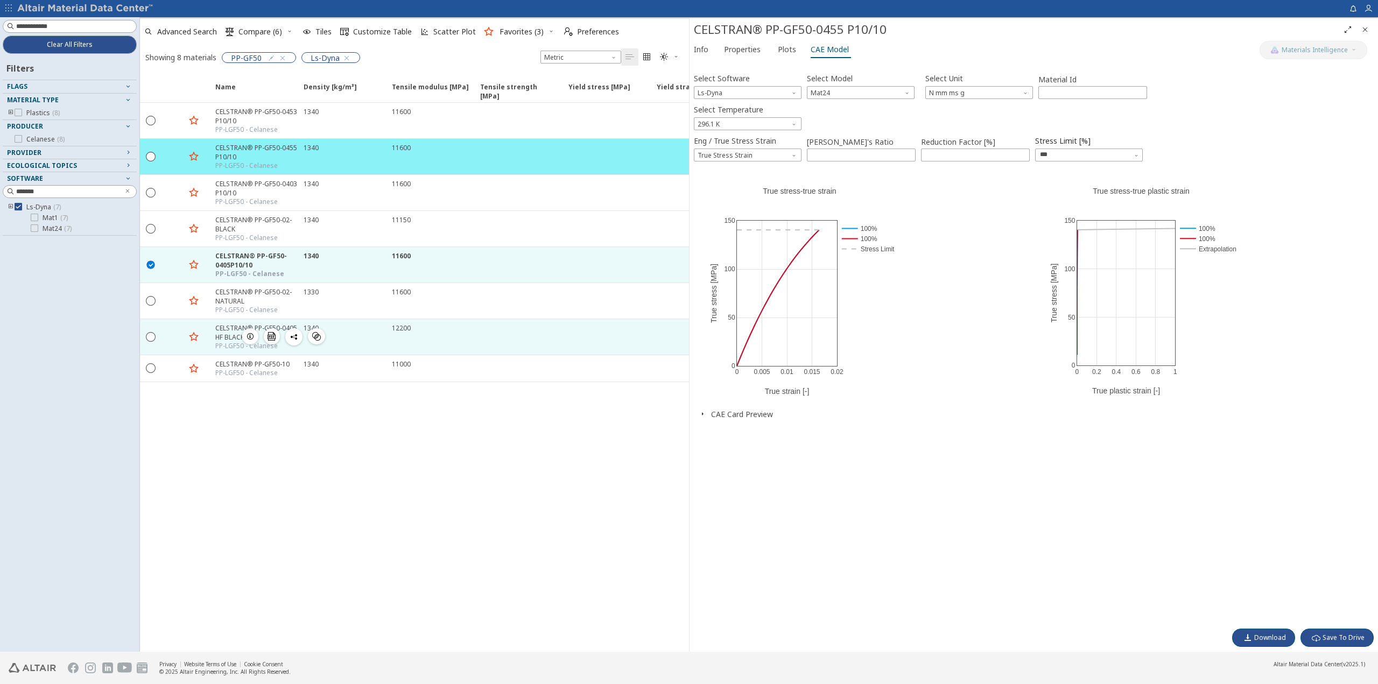
drag, startPoint x: 304, startPoint y: 456, endPoint x: 327, endPoint y: 316, distance: 142.4
click at [304, 455] on div "Name Density [kg/m³] Density [kg/m³] ISO 1183 Tensile modulus [MPa] Tensile mod…" at bounding box center [414, 363] width 549 height 578
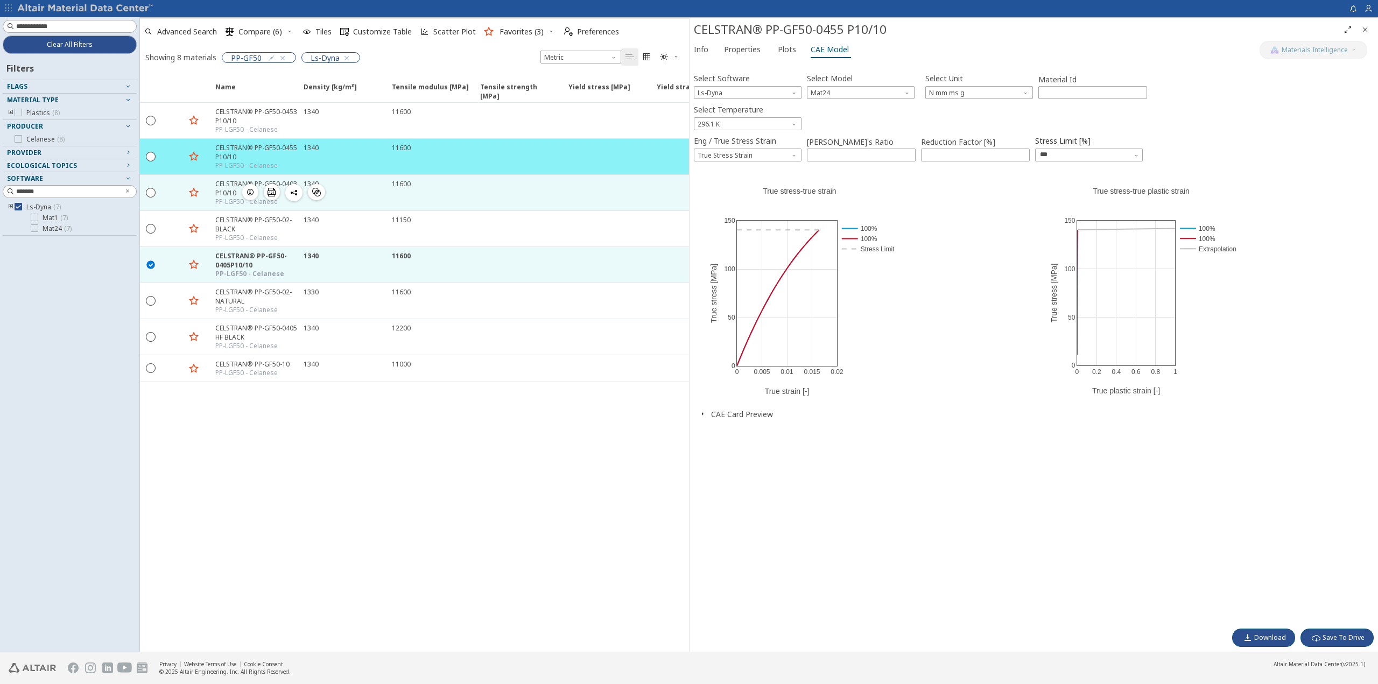
click at [222, 186] on div "CELSTRAN® PP-GF50-0403 P10/10" at bounding box center [256, 188] width 82 height 18
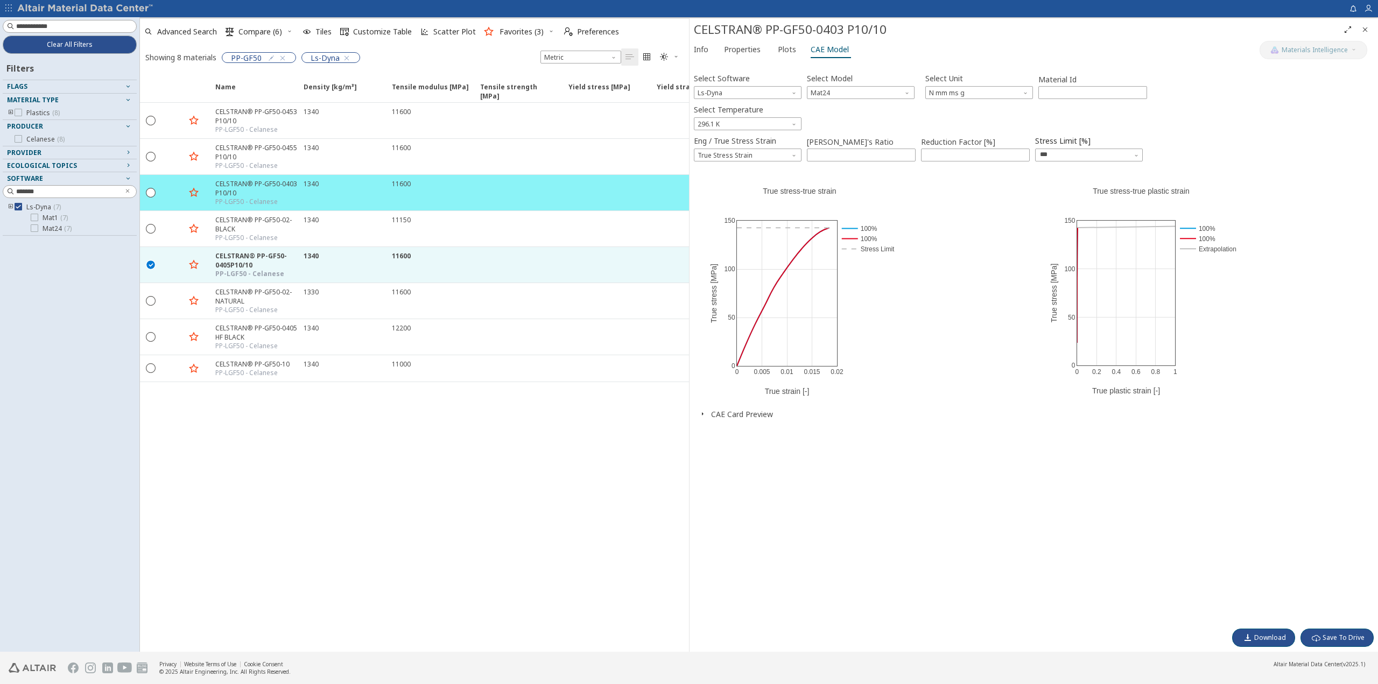
click at [717, 415] on button "CAE Card Preview" at bounding box center [742, 414] width 62 height 10
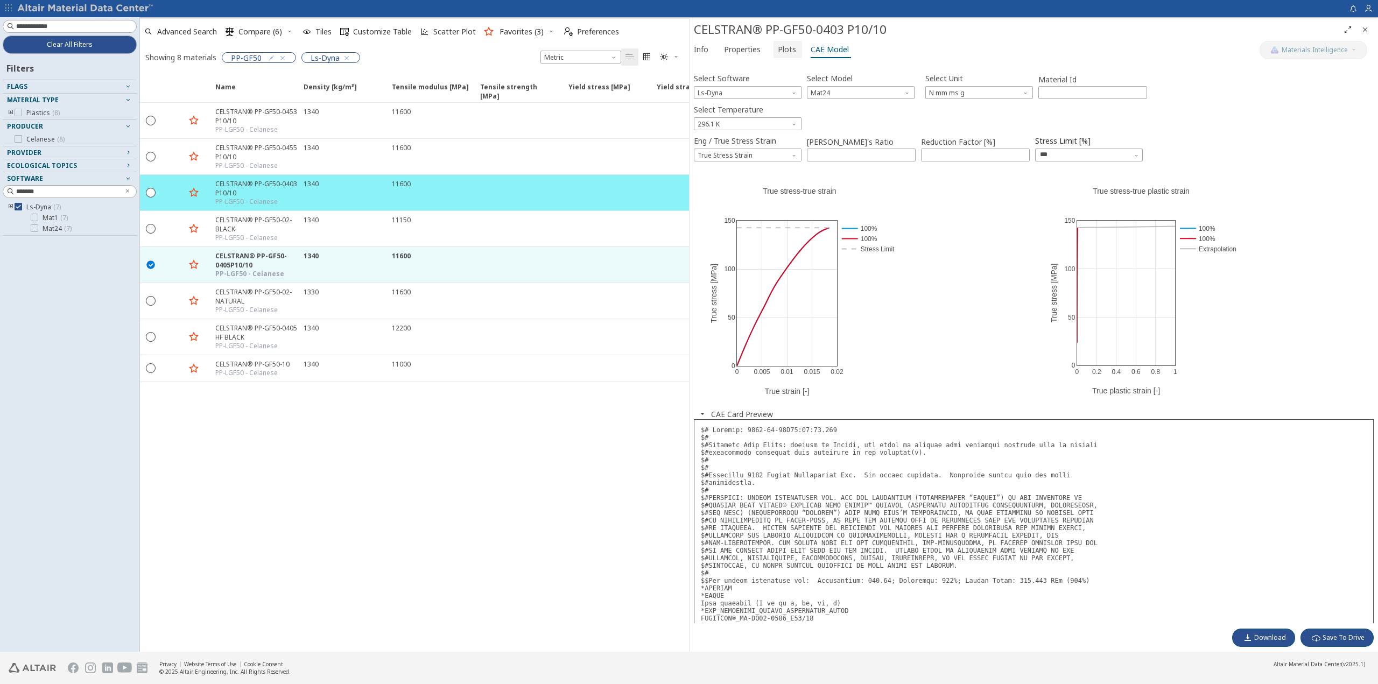
click at [787, 48] on span "Plots" at bounding box center [787, 49] width 18 height 17
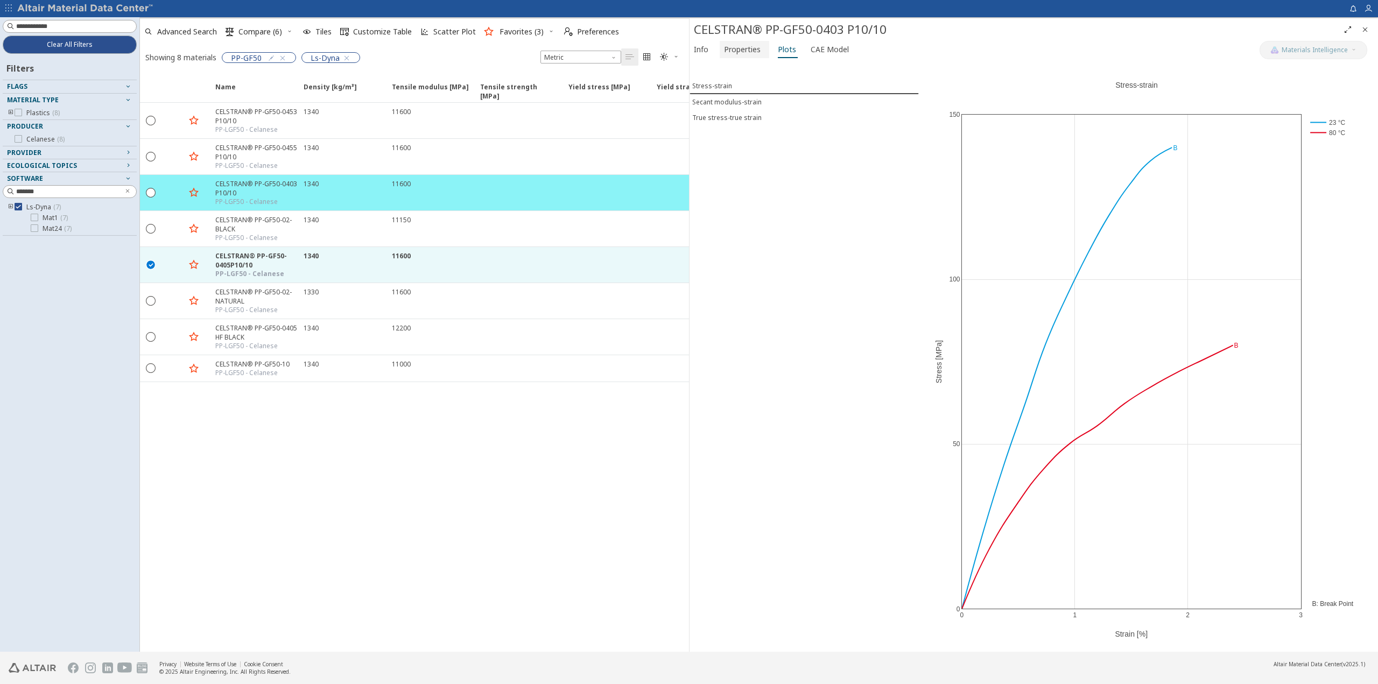
click at [739, 53] on span "Properties" at bounding box center [742, 49] width 37 height 17
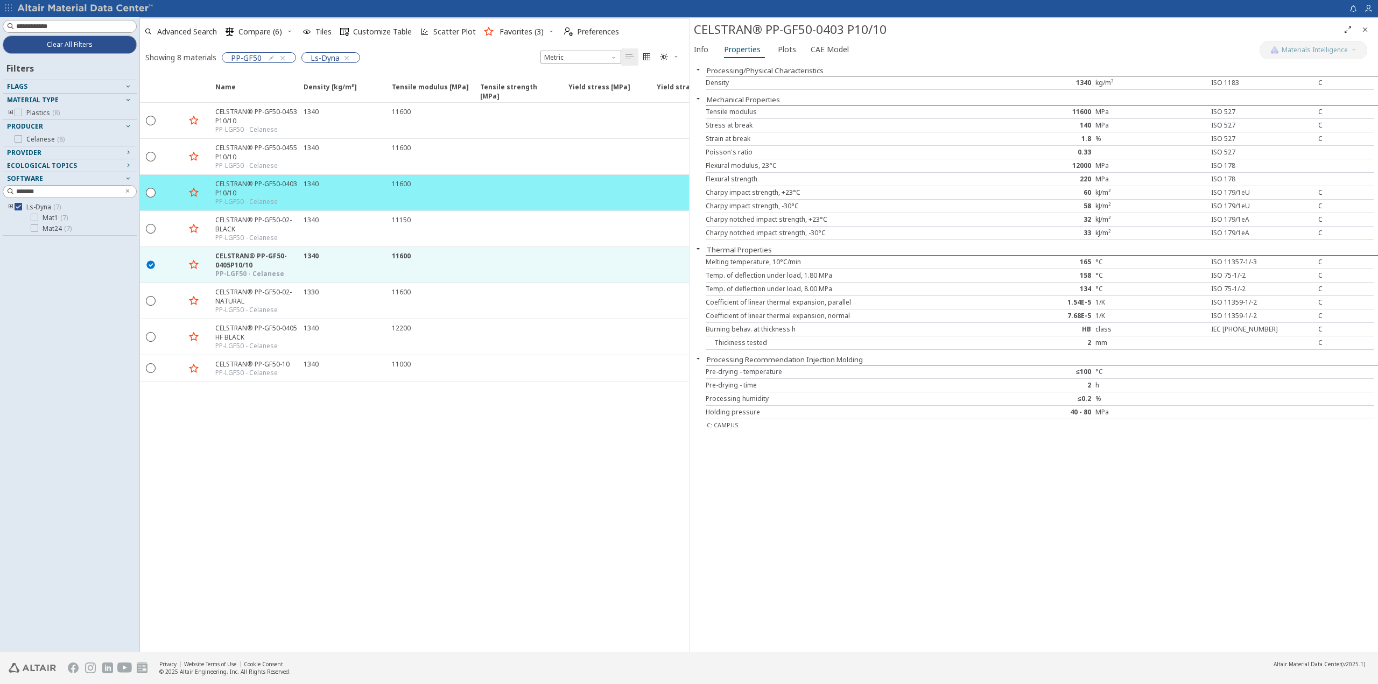
click at [550, 464] on div "Name Density [kg/m³] Density [kg/m³] ISO 1183 Tensile modulus [MPa] Tensile mod…" at bounding box center [414, 363] width 549 height 578
click at [542, 464] on div "Name Density [kg/m³] Density [kg/m³] ISO 1183 Tensile modulus [MPa] Tensile mod…" at bounding box center [414, 363] width 549 height 578
click at [549, 464] on div "Name Density [kg/m³] Density [kg/m³] ISO 1183 Tensile modulus [MPa] Tensile mod…" at bounding box center [414, 363] width 549 height 578
